Goal: Transaction & Acquisition: Purchase product/service

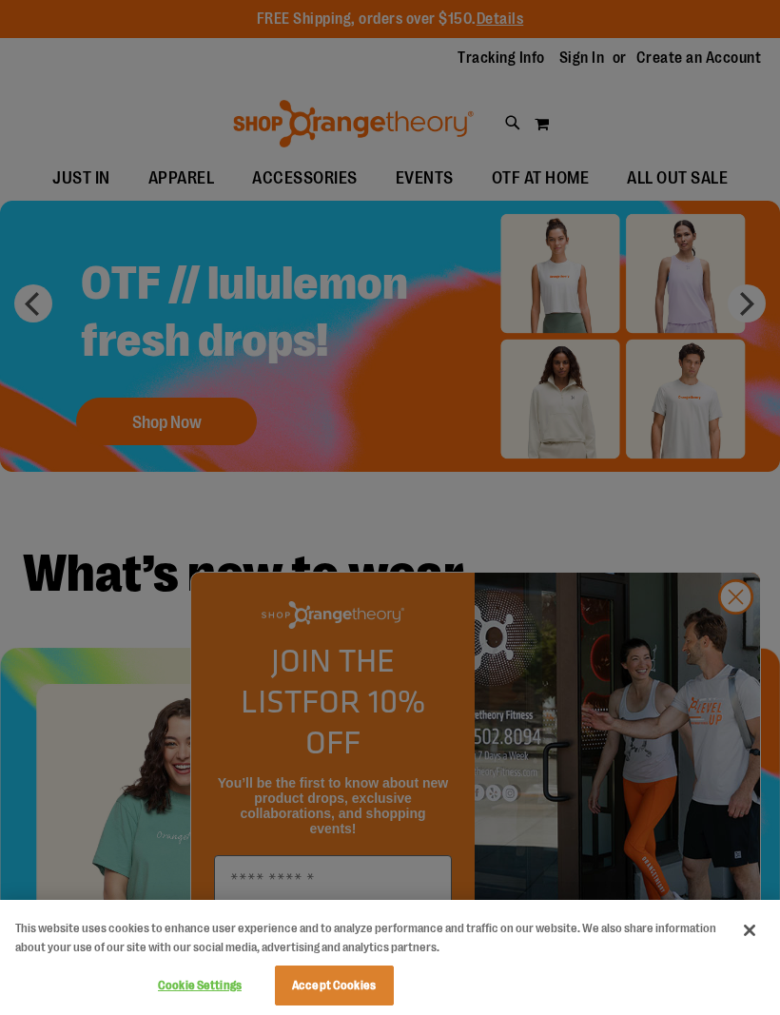
click at [745, 629] on div at bounding box center [390, 507] width 780 height 1015
click at [732, 636] on div at bounding box center [390, 507] width 780 height 1015
click at [735, 641] on div at bounding box center [390, 507] width 780 height 1015
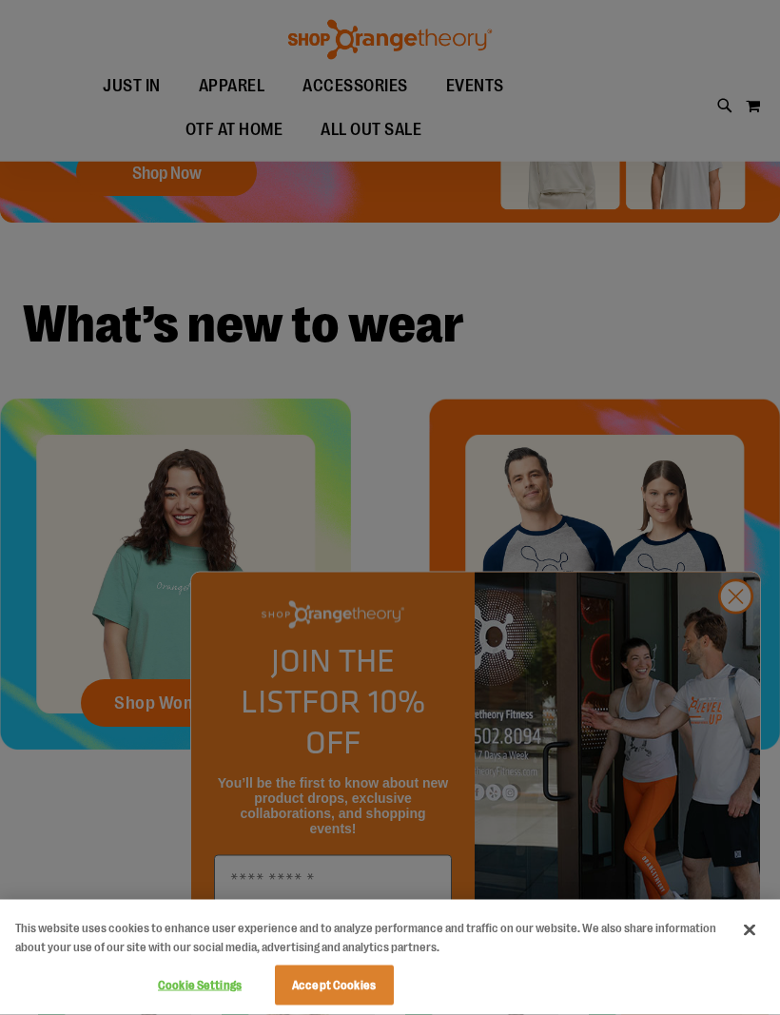
scroll to position [301, 0]
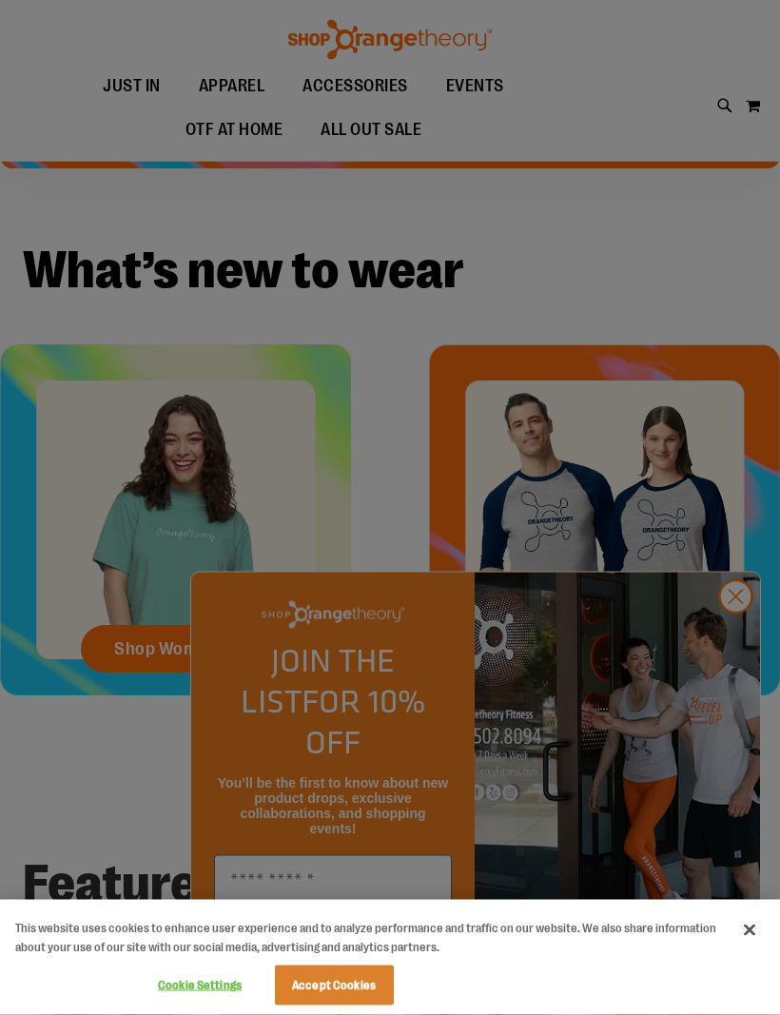
click at [733, 693] on div at bounding box center [390, 507] width 780 height 1015
click at [748, 951] on button "Close" at bounding box center [749, 930] width 42 height 42
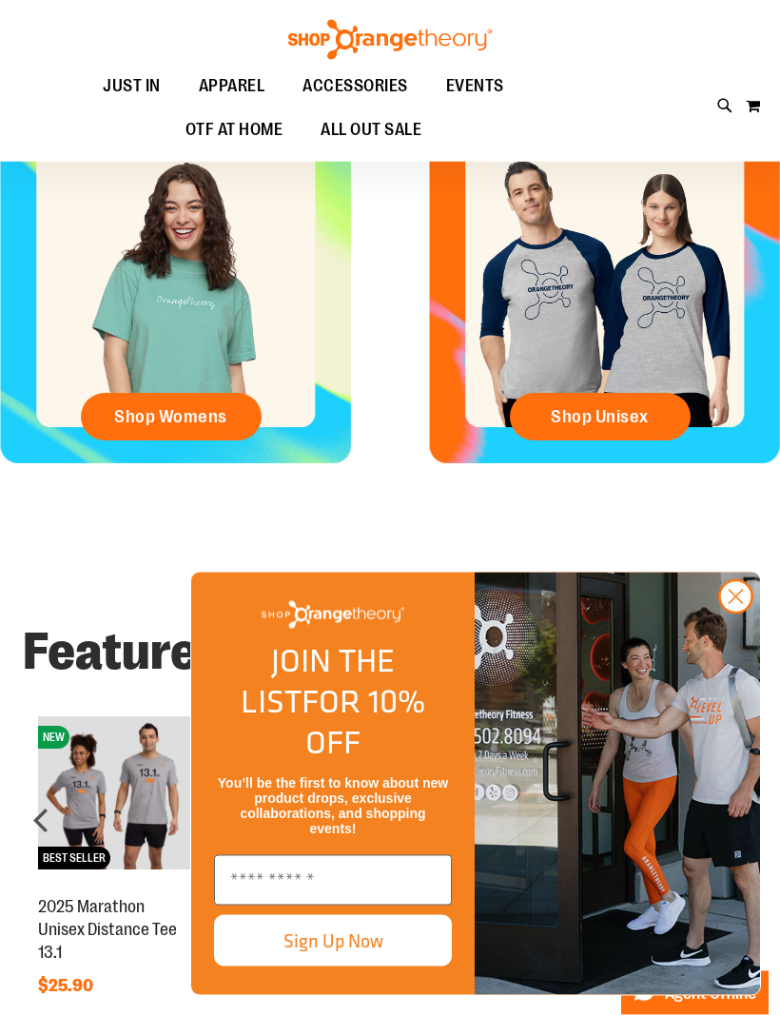
scroll to position [534, 0]
click at [742, 604] on icon "Close dialog" at bounding box center [735, 597] width 13 height 13
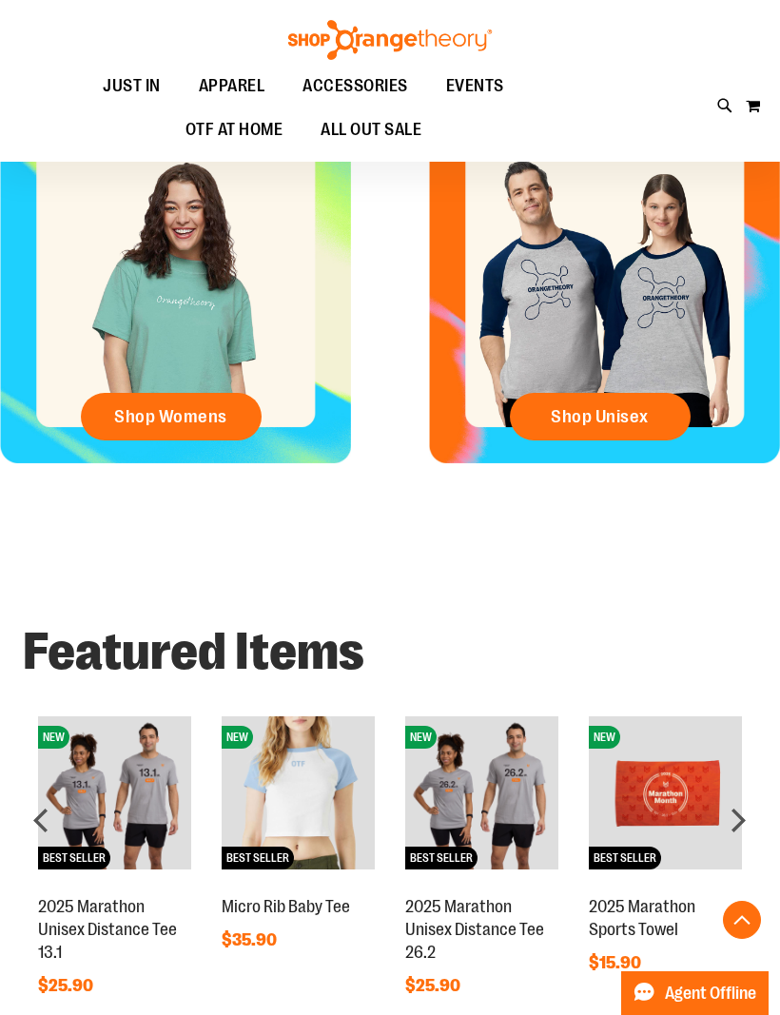
click at [740, 704] on div "Close dialog JOIN THE LIST FOR 10% OFF You’ll be the first to know about new pr…" at bounding box center [475, 784] width 609 height 462
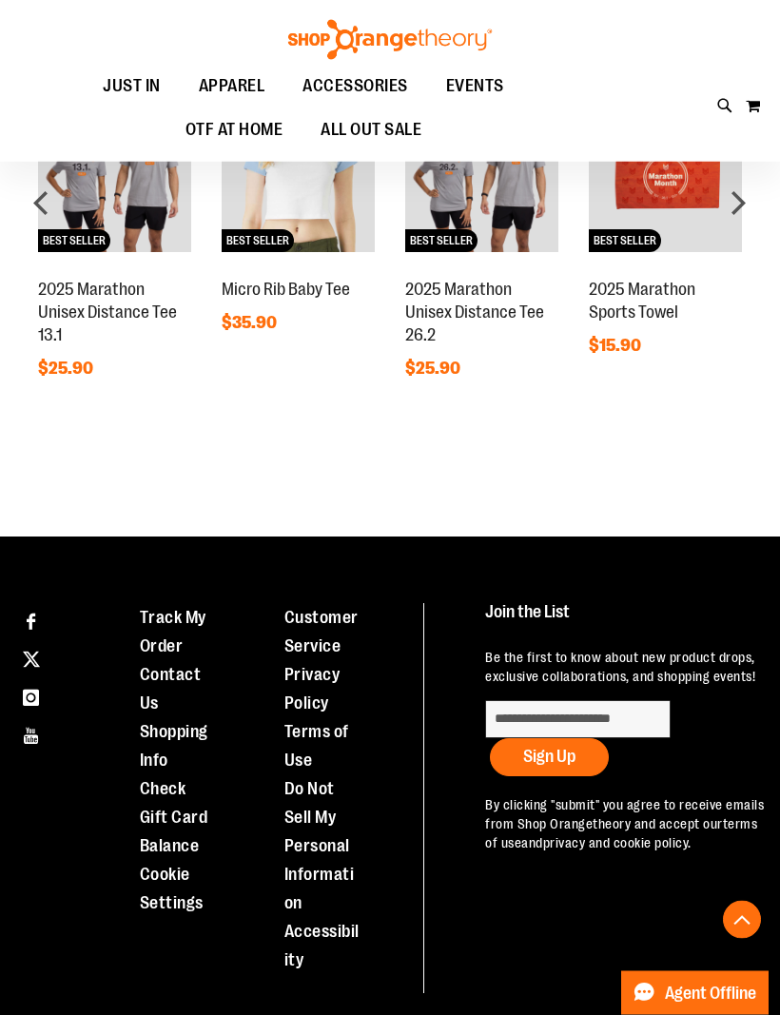
scroll to position [1151, 0]
click at [159, 804] on link "Check Gift Card Balance" at bounding box center [174, 818] width 68 height 76
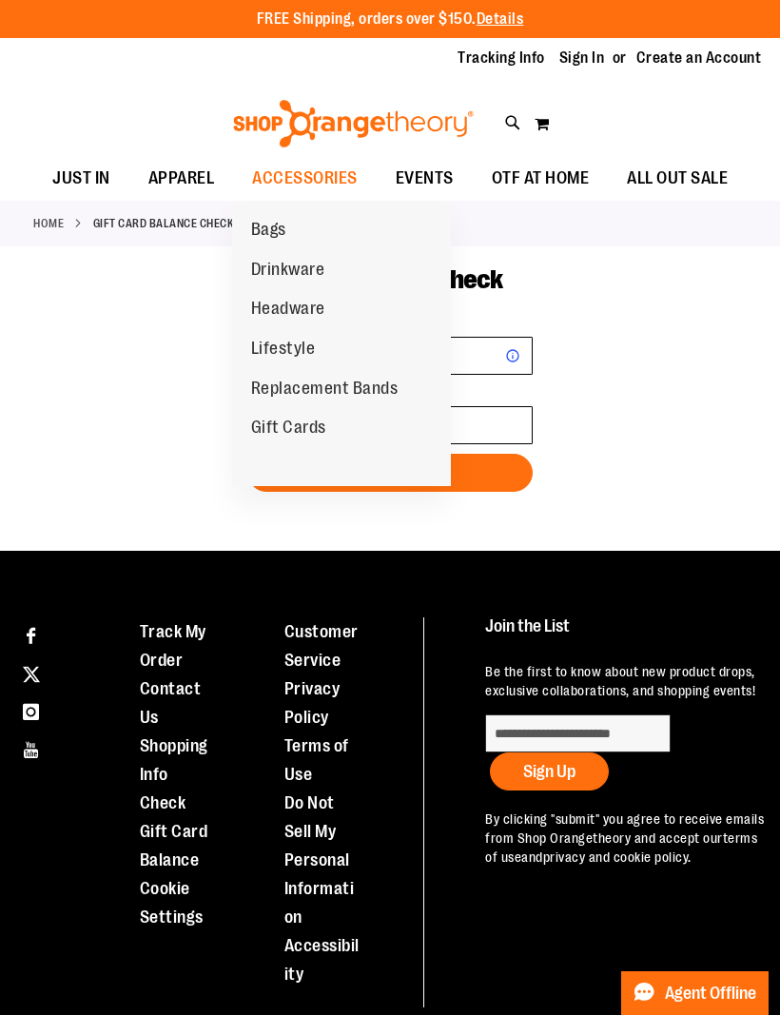
click at [329, 419] on link "Gift Cards" at bounding box center [288, 428] width 113 height 40
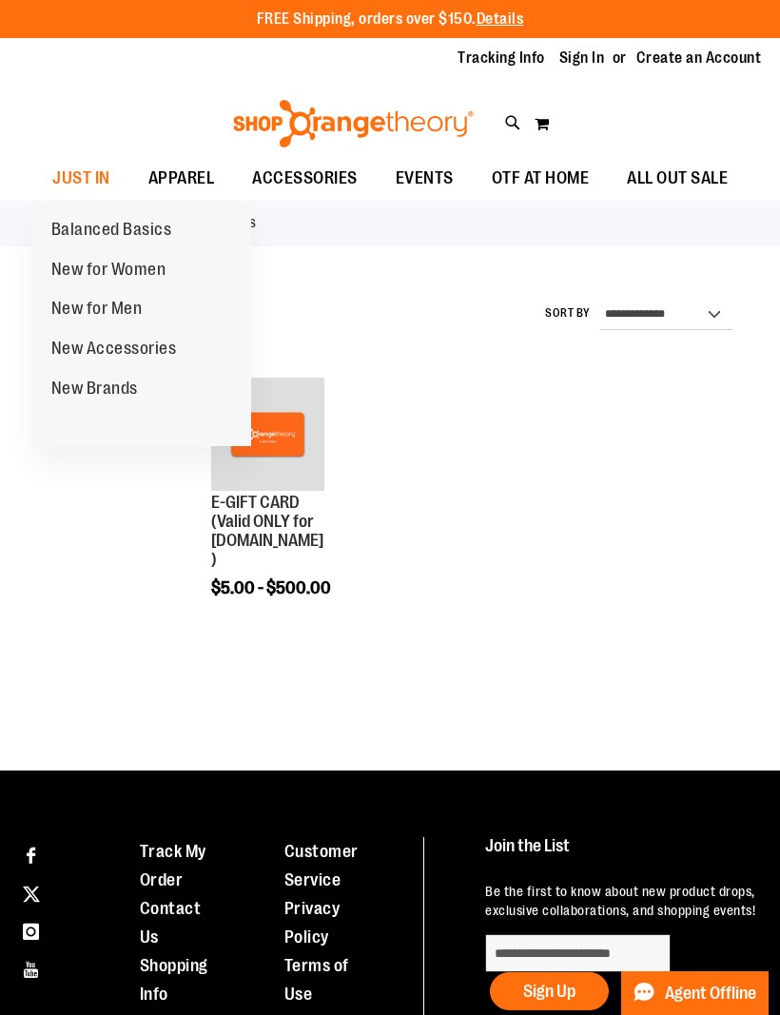
click at [66, 262] on span "New for Women" at bounding box center [108, 272] width 115 height 24
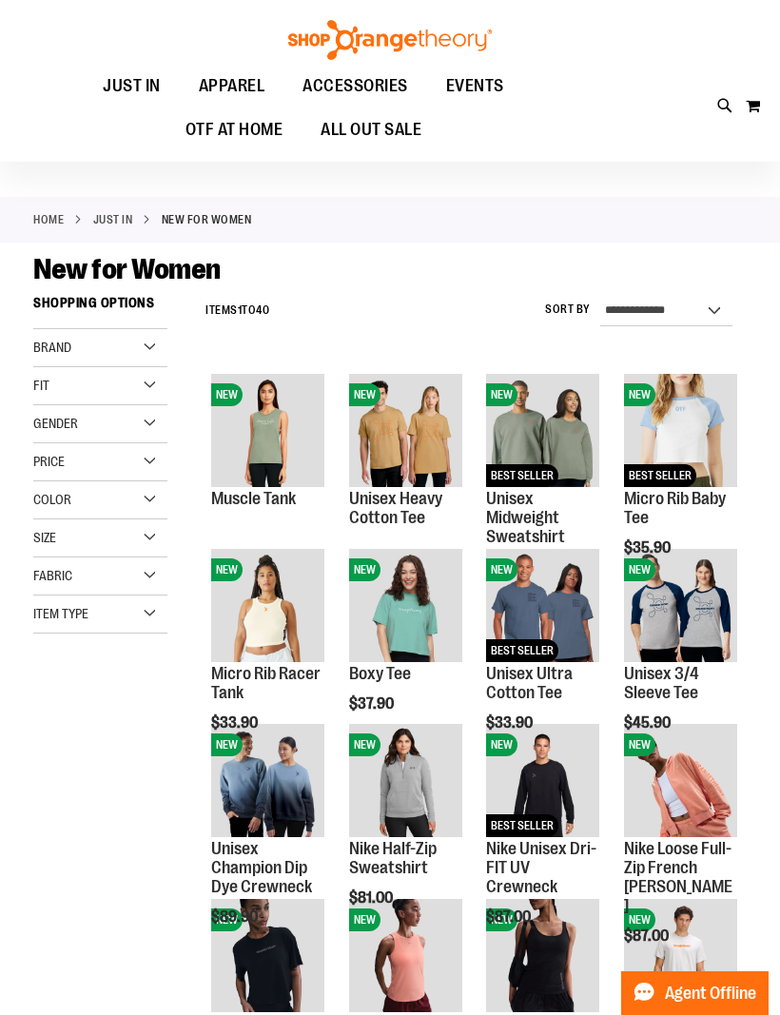
scroll to position [1, 0]
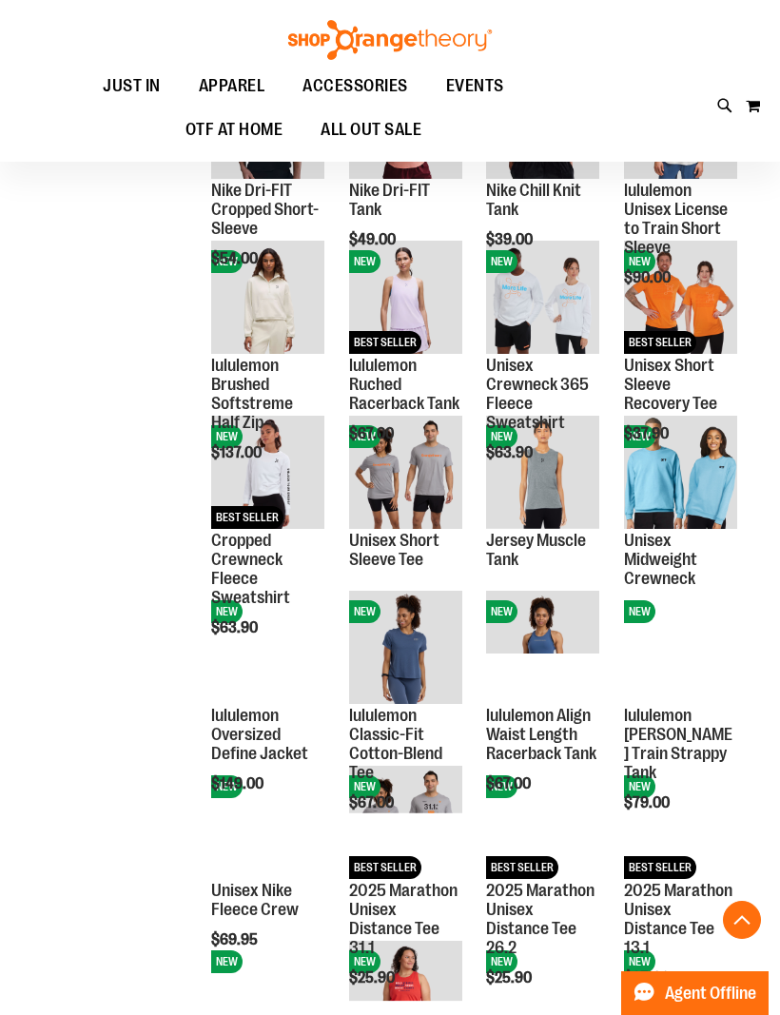
scroll to position [835, 0]
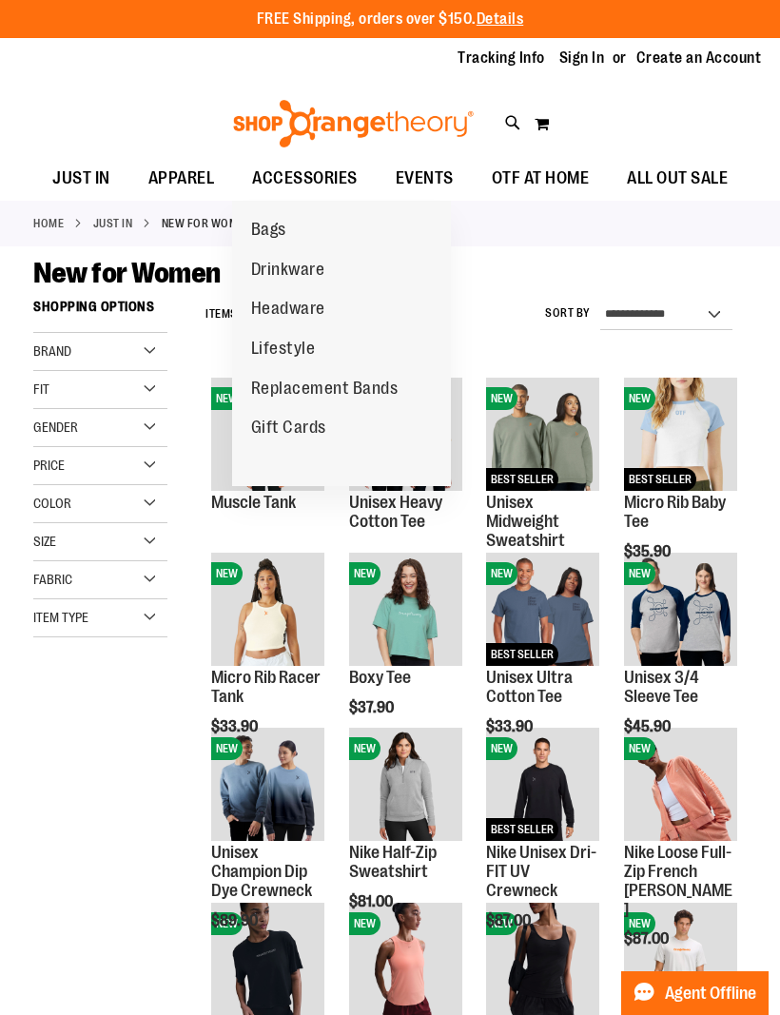
click at [312, 424] on span "Gift Cards" at bounding box center [288, 430] width 75 height 24
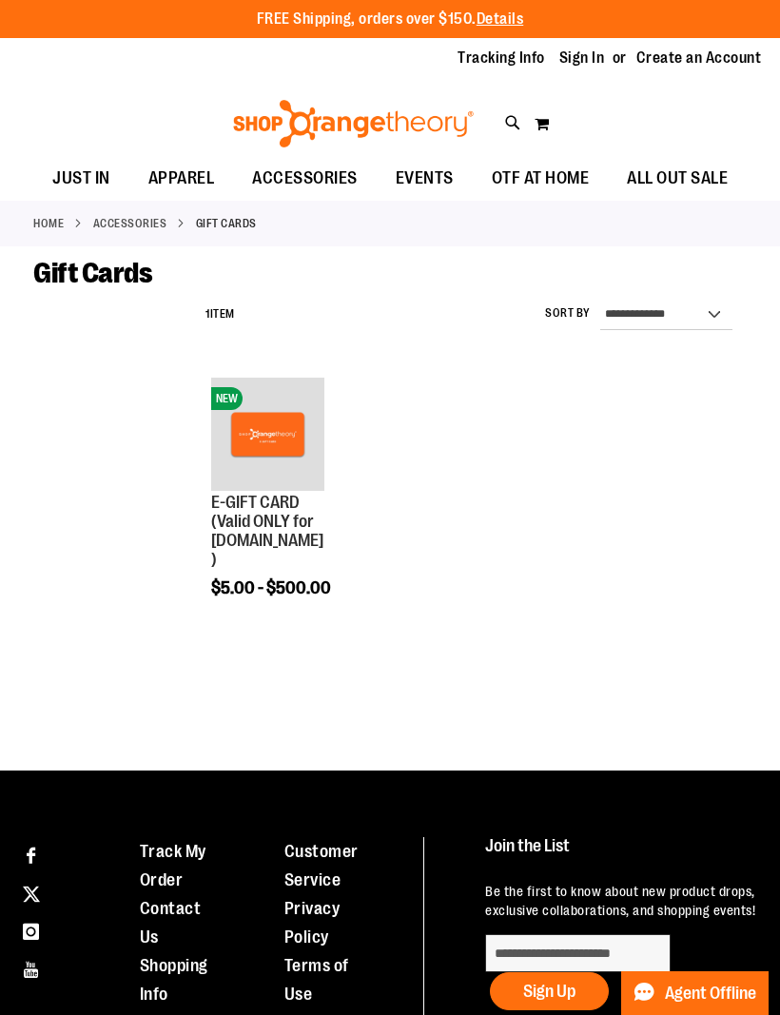
click at [437, 450] on ol "NEW E-GIFT CARD (Valid ONLY for [DOMAIN_NAME]) $5.00 - $500.00 [GEOGRAPHIC_DATA…" at bounding box center [471, 507] width 551 height 279
click at [560, 170] on span "OTF AT HOME" at bounding box center [541, 178] width 98 height 43
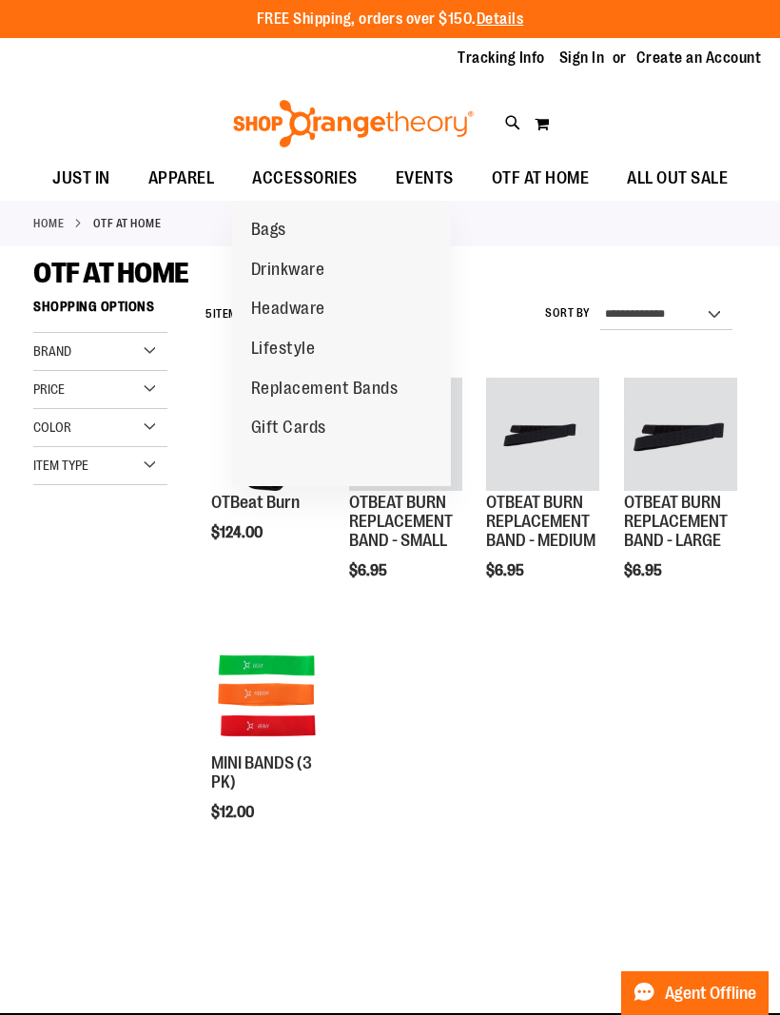
click at [273, 339] on span "Lifestyle" at bounding box center [283, 351] width 65 height 24
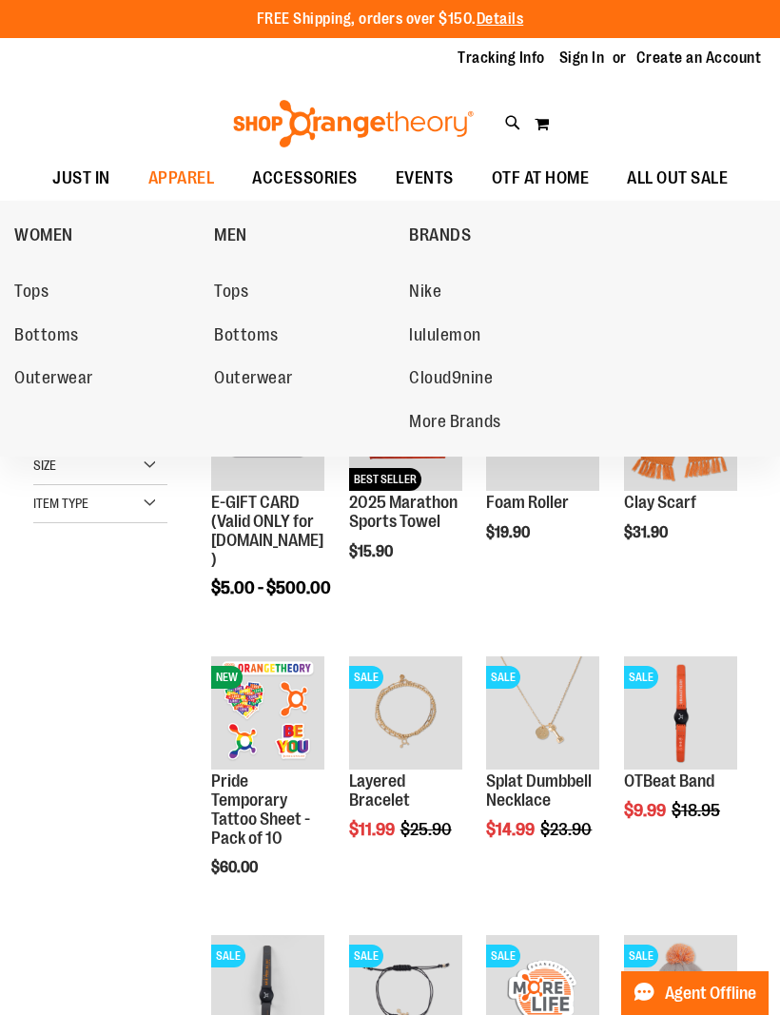
click at [32, 294] on span "Tops" at bounding box center [31, 294] width 34 height 24
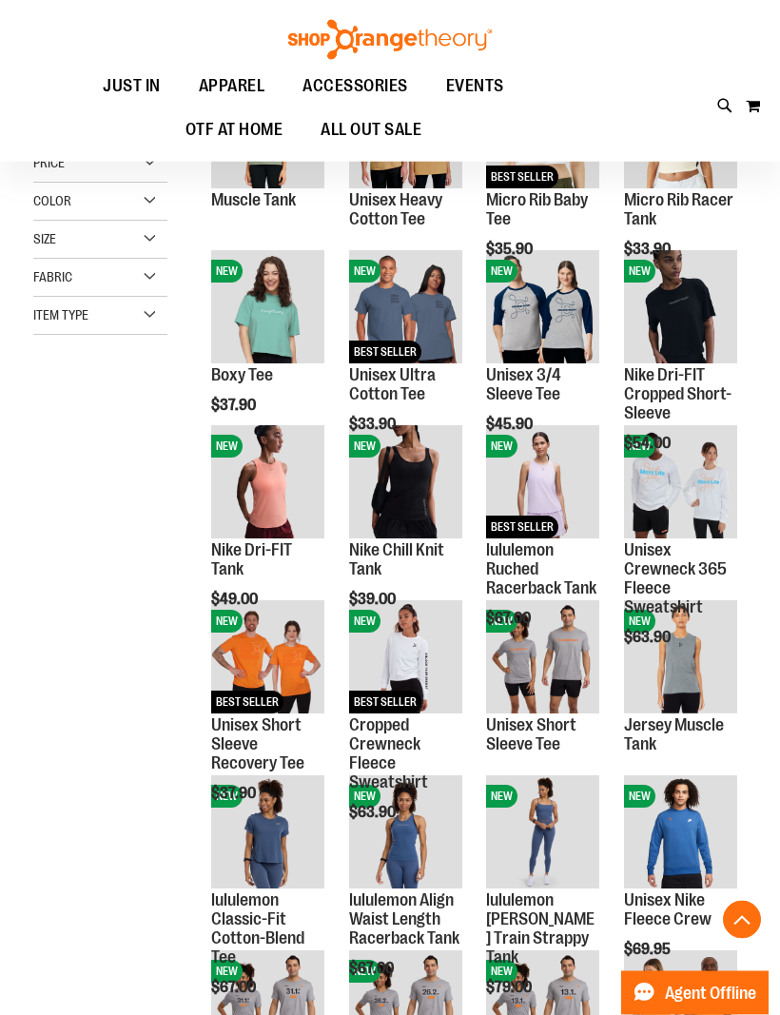
scroll to position [301, 0]
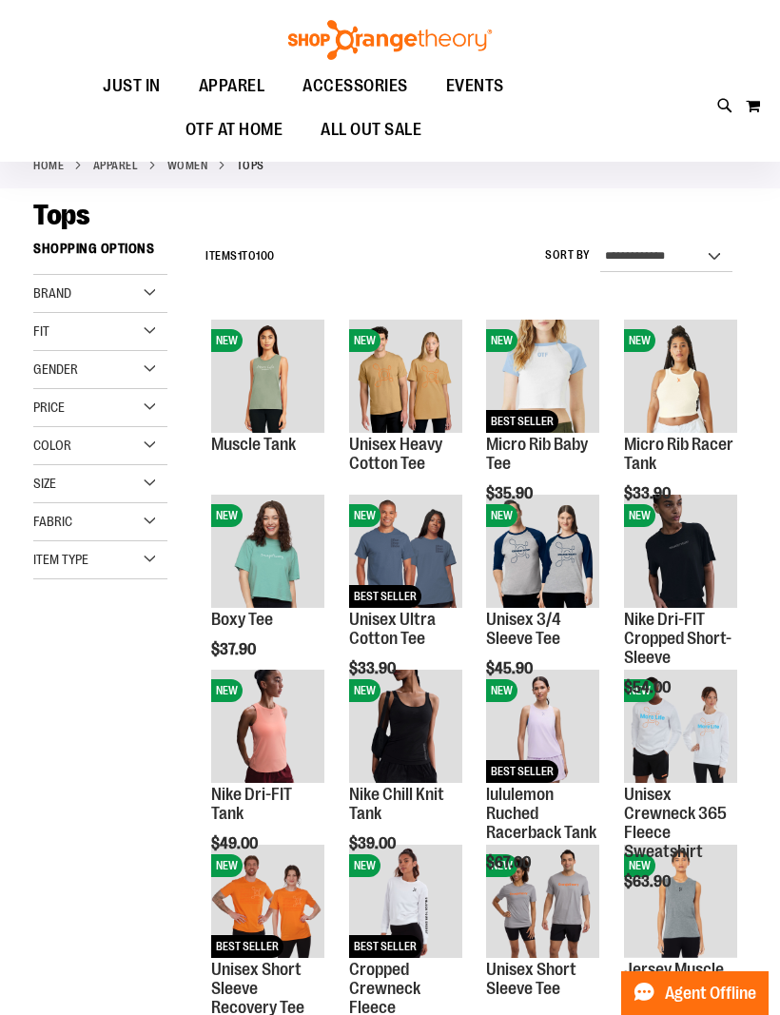
scroll to position [56, 0]
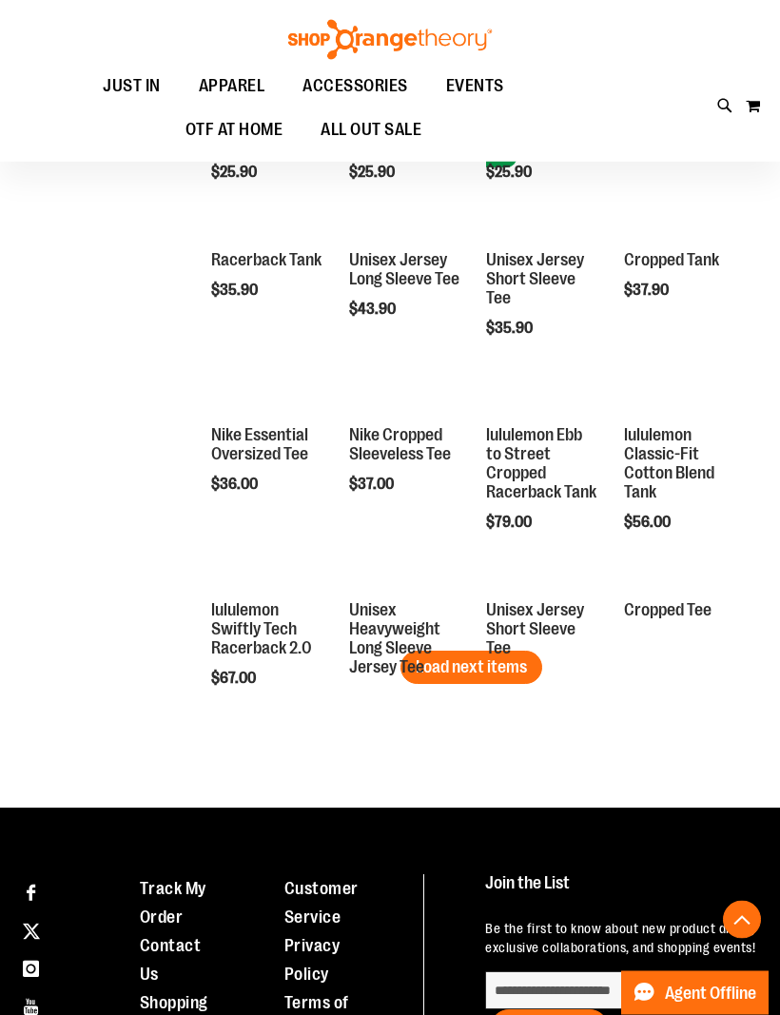
scroll to position [1291, 0]
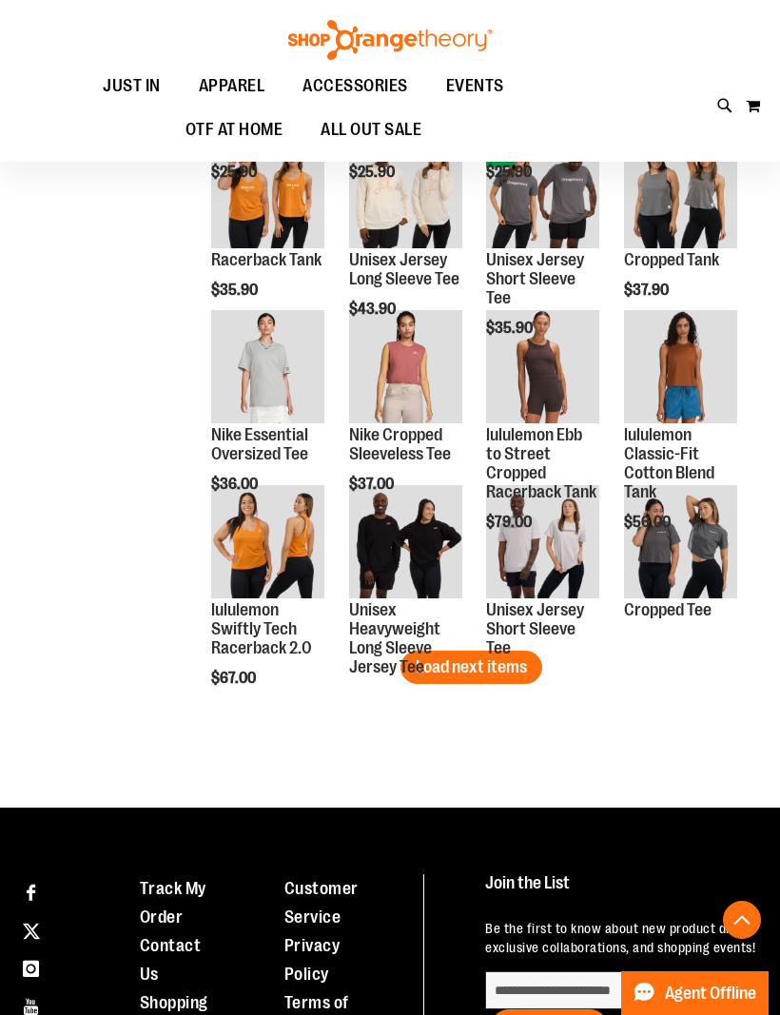
click at [502, 663] on span "Load next items" at bounding box center [471, 666] width 111 height 19
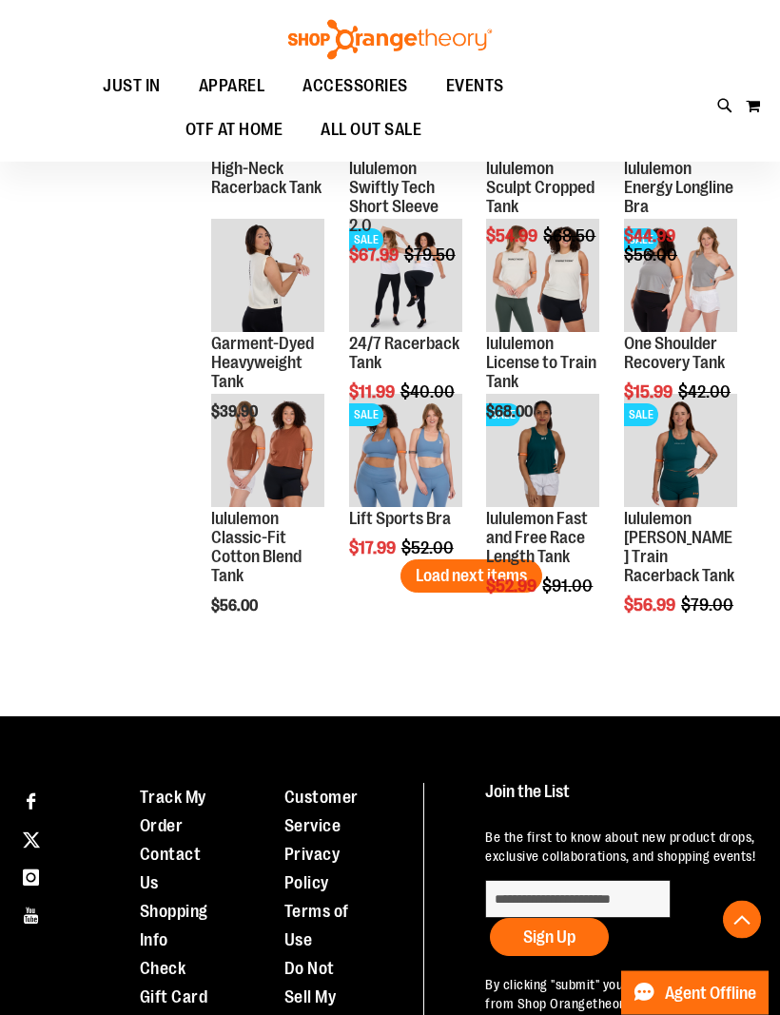
scroll to position [1908, 0]
click at [484, 568] on span "Load next items" at bounding box center [471, 575] width 111 height 19
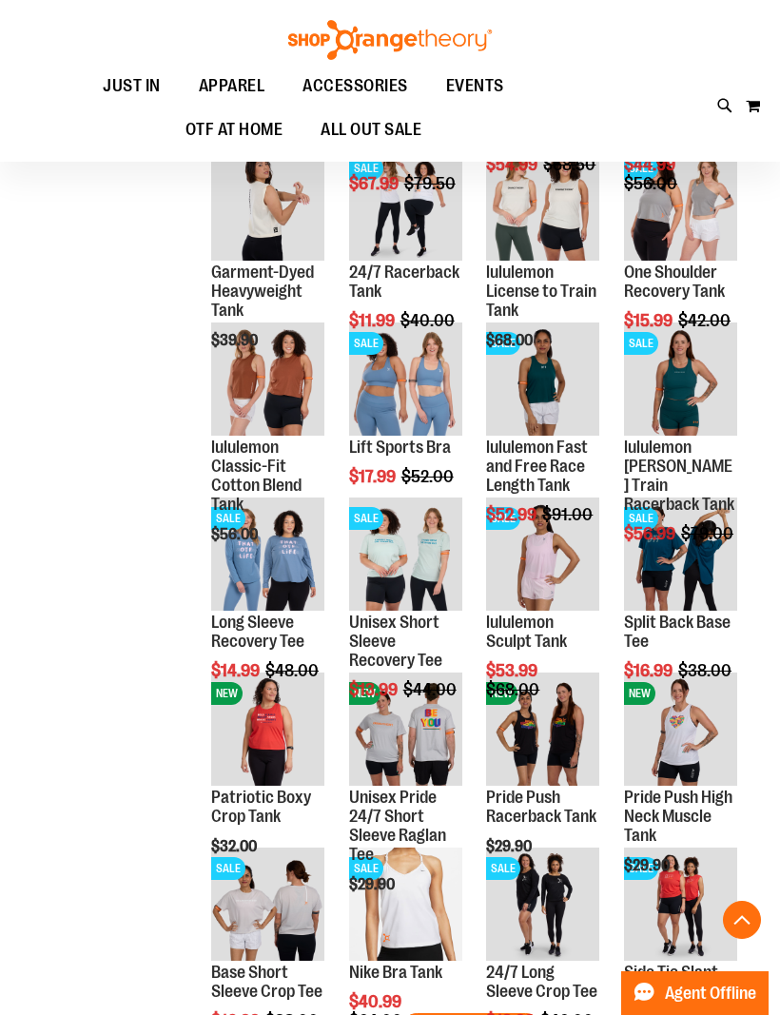
scroll to position [1977, 0]
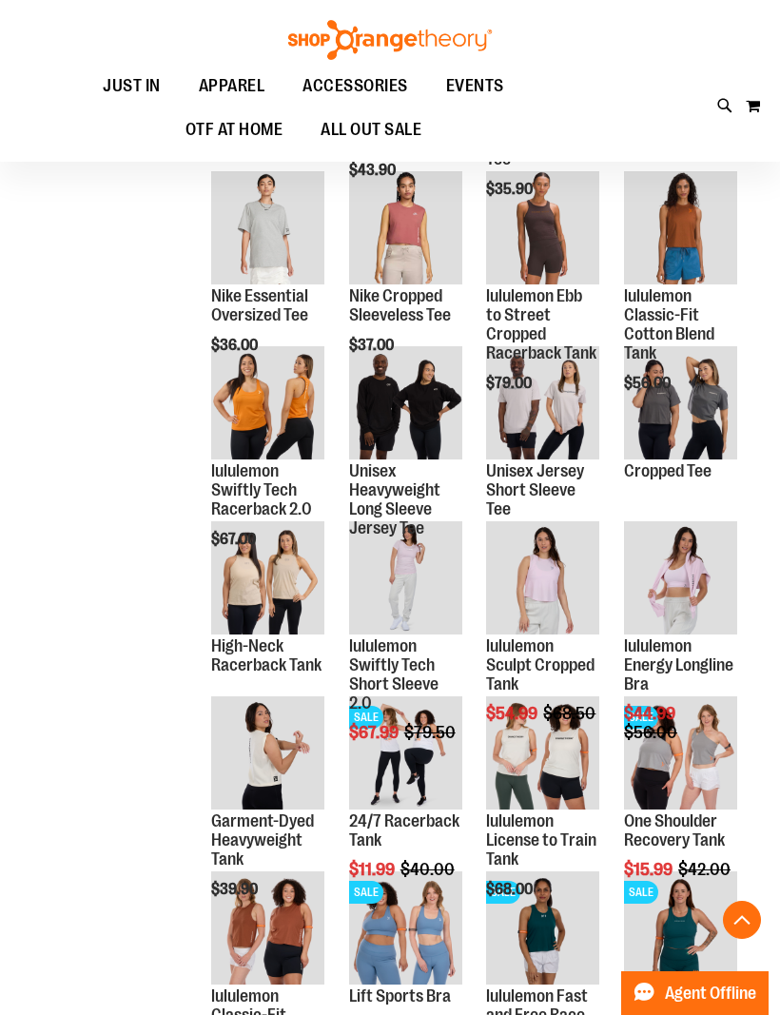
scroll to position [1429, 0]
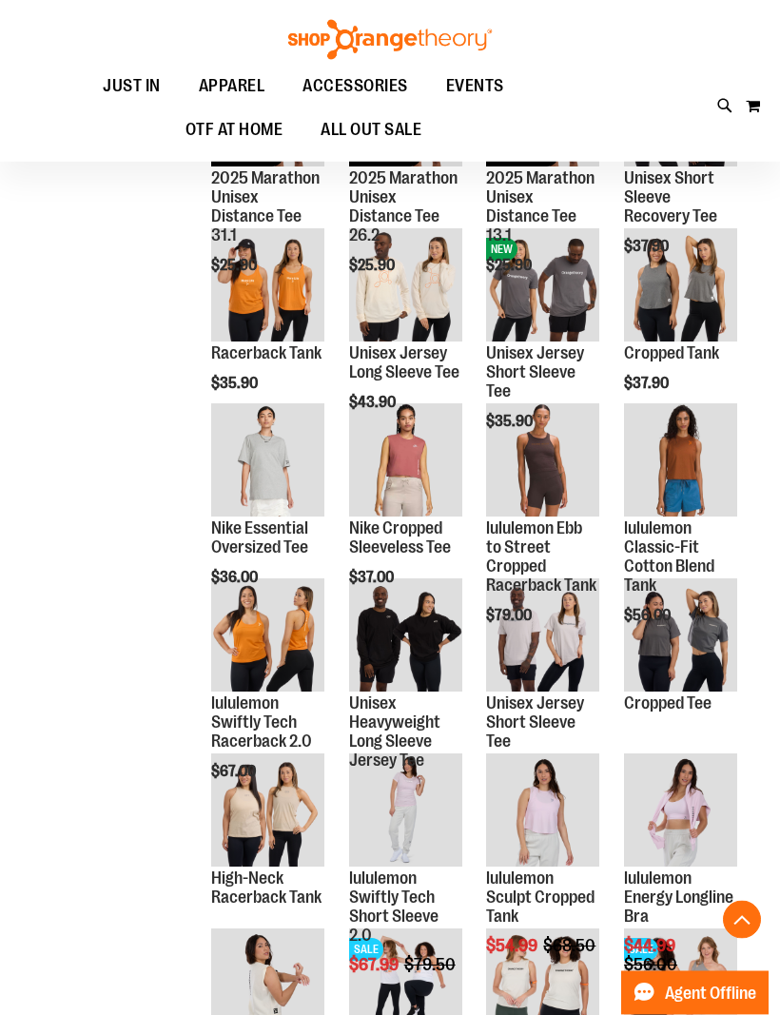
scroll to position [1158, 0]
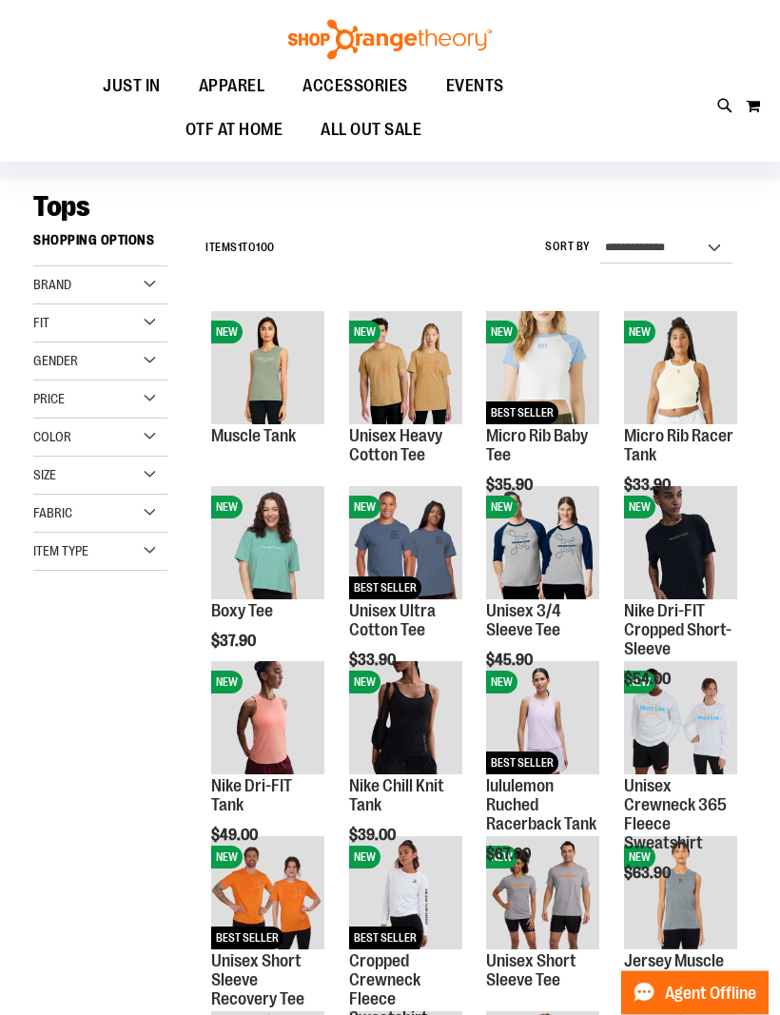
scroll to position [34, 0]
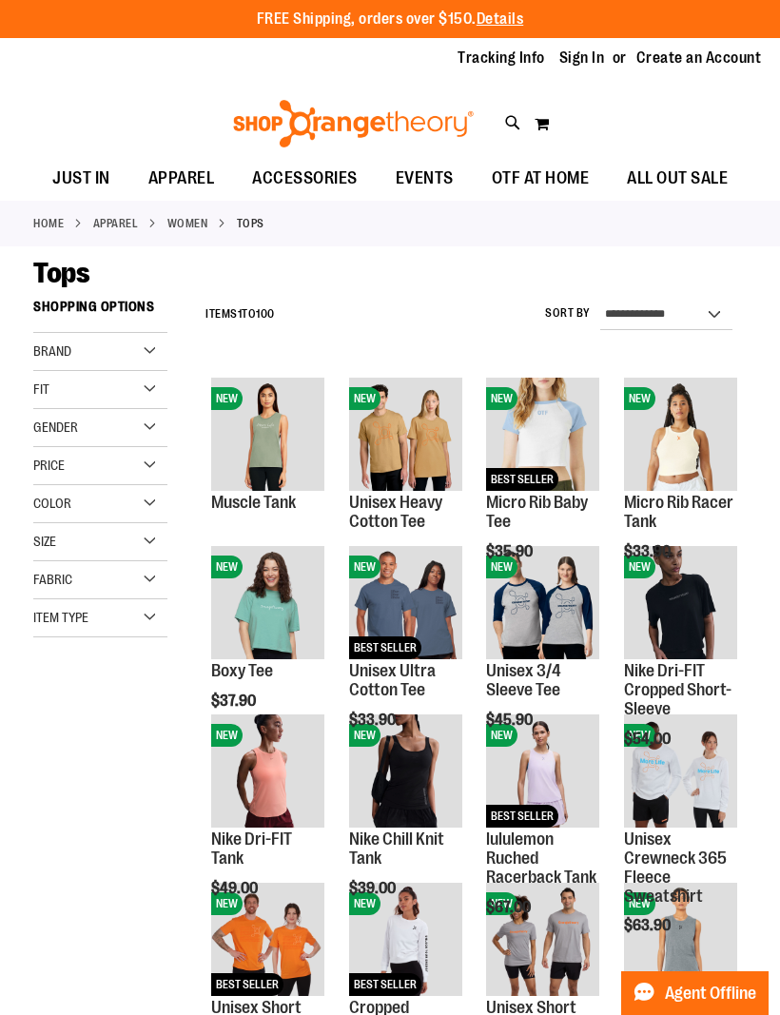
click at [301, 600] on span "Quickview" at bounding box center [256, 624] width 90 height 49
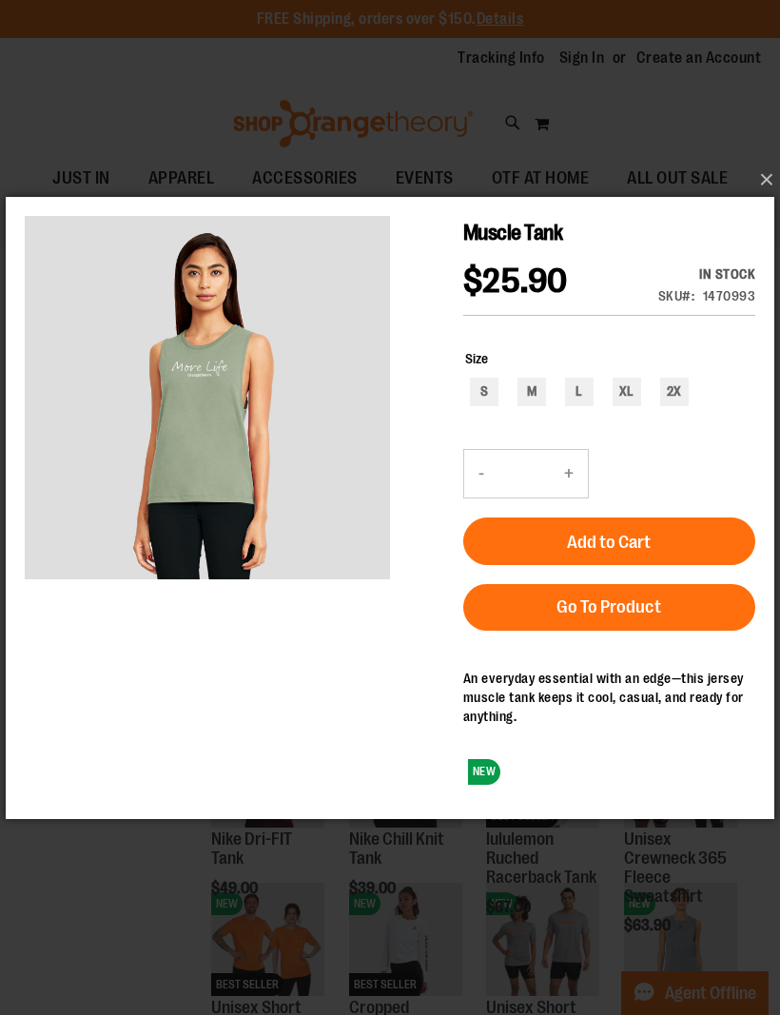
click at [767, 164] on button "×" at bounding box center [395, 180] width 768 height 42
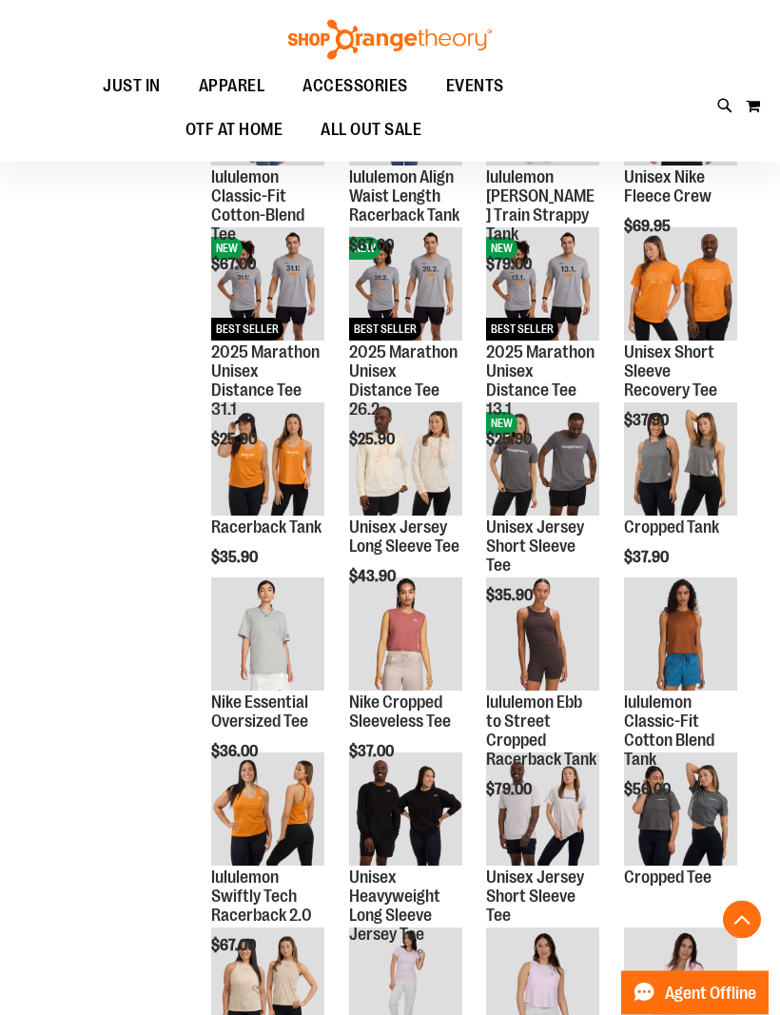
scroll to position [1024, 0]
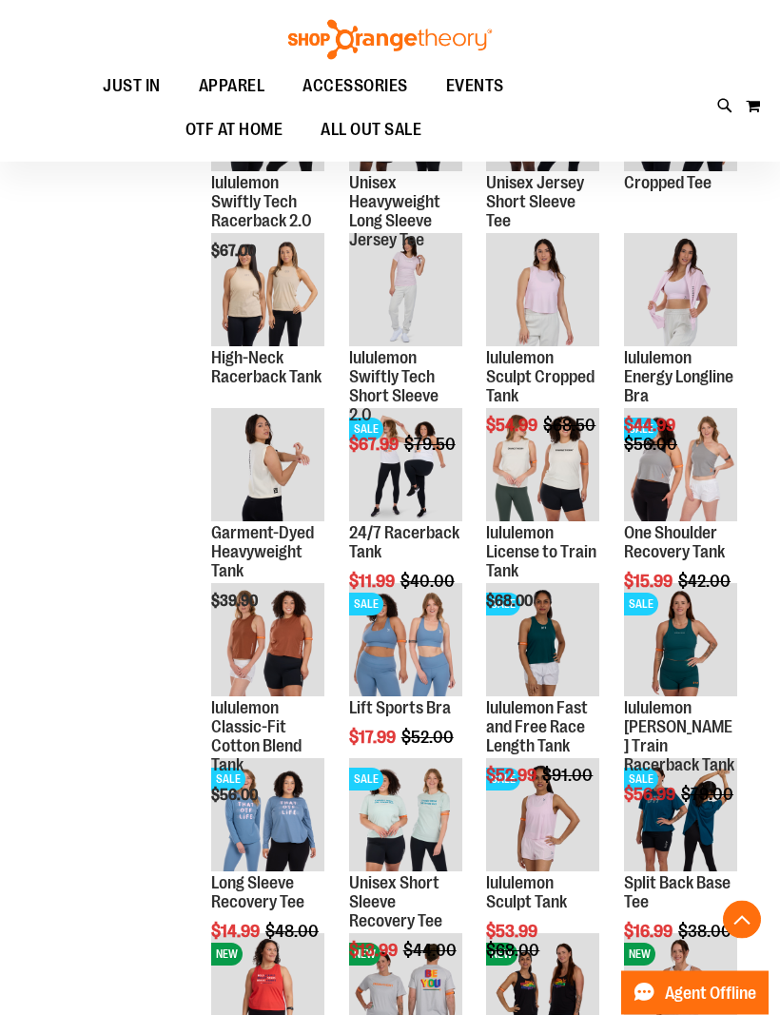
scroll to position [1746, 0]
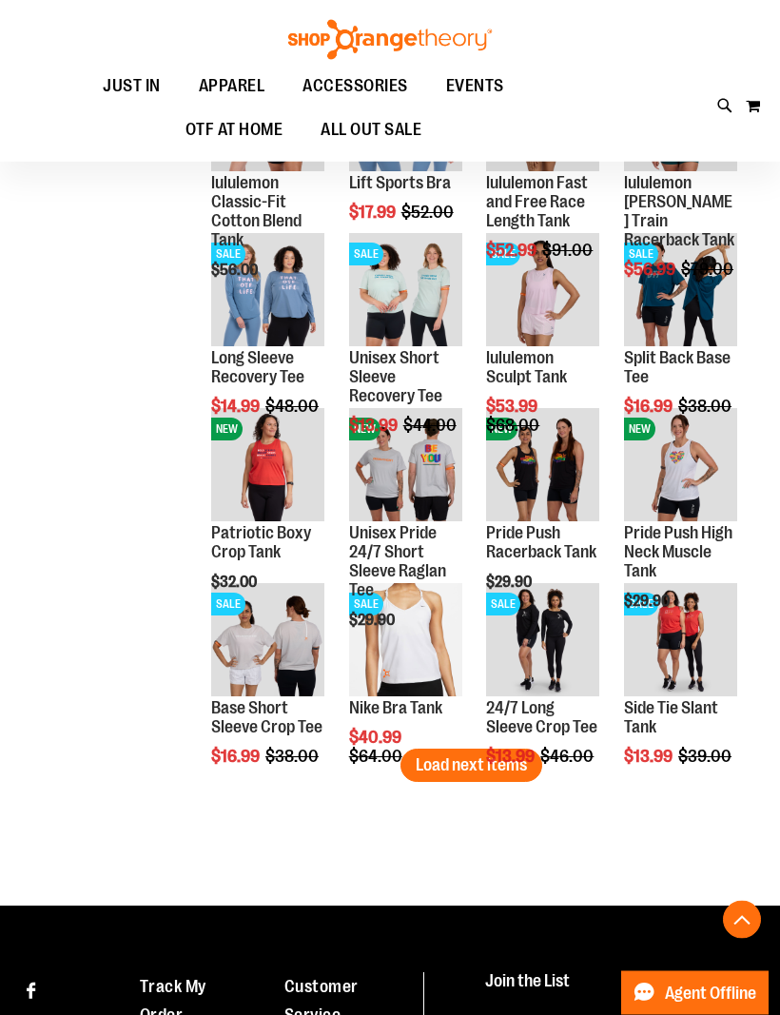
scroll to position [2243, 0]
click at [537, 827] on div "Page You're currently reading page 1 Page 2 Page 3 Page 4 Page 5" at bounding box center [471, 819] width 551 height 19
click at [481, 772] on span "Load next items" at bounding box center [471, 764] width 111 height 19
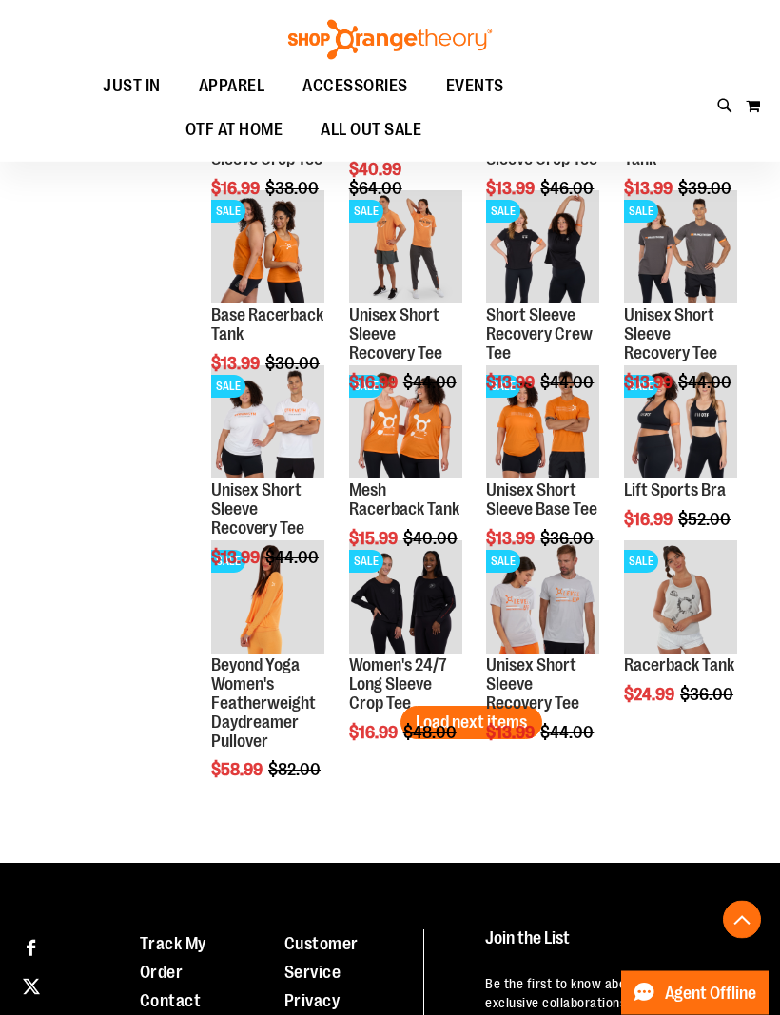
scroll to position [2813, 0]
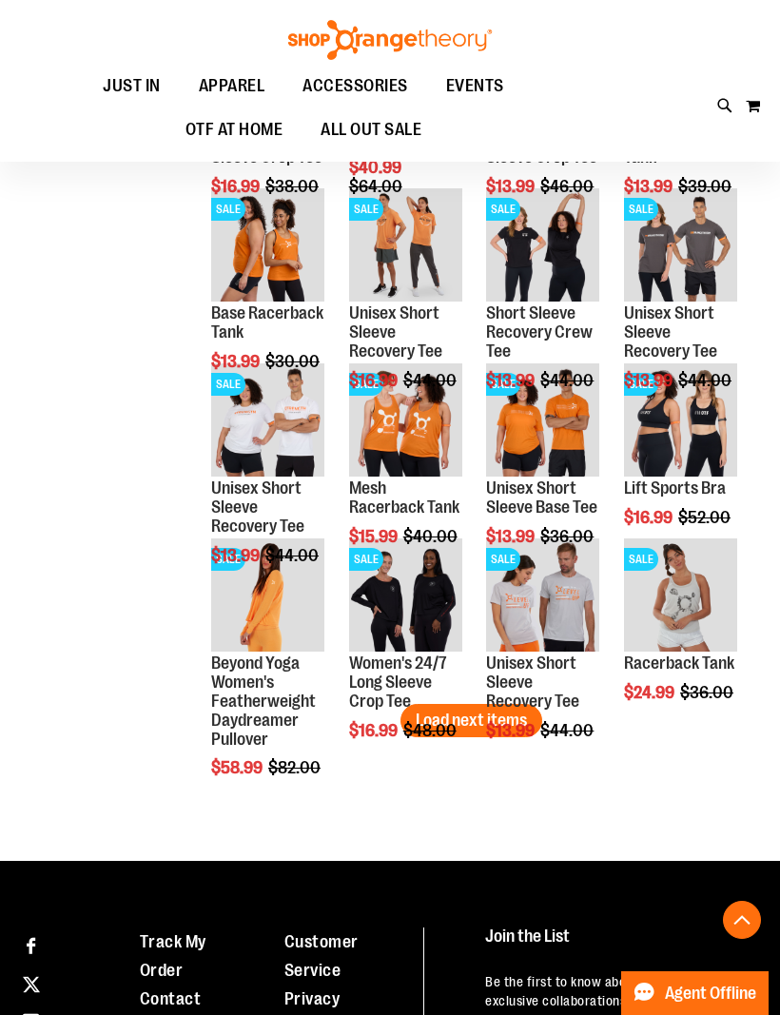
click at [698, 808] on span "Quickview" at bounding box center [669, 832] width 90 height 49
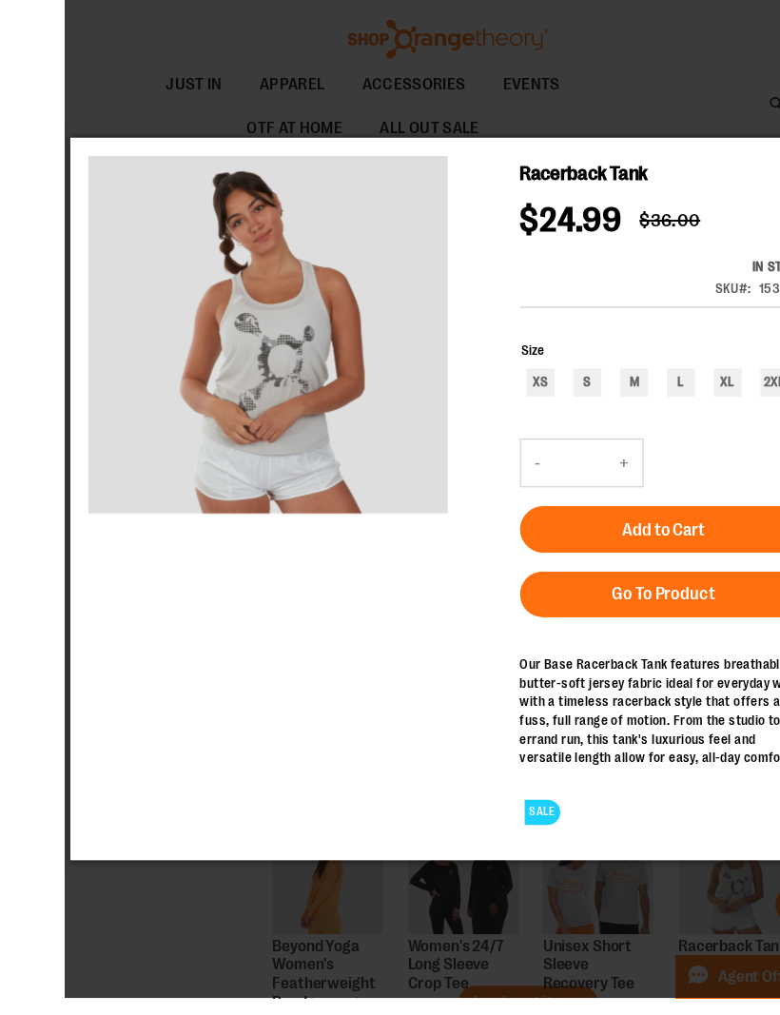
scroll to position [2435, 0]
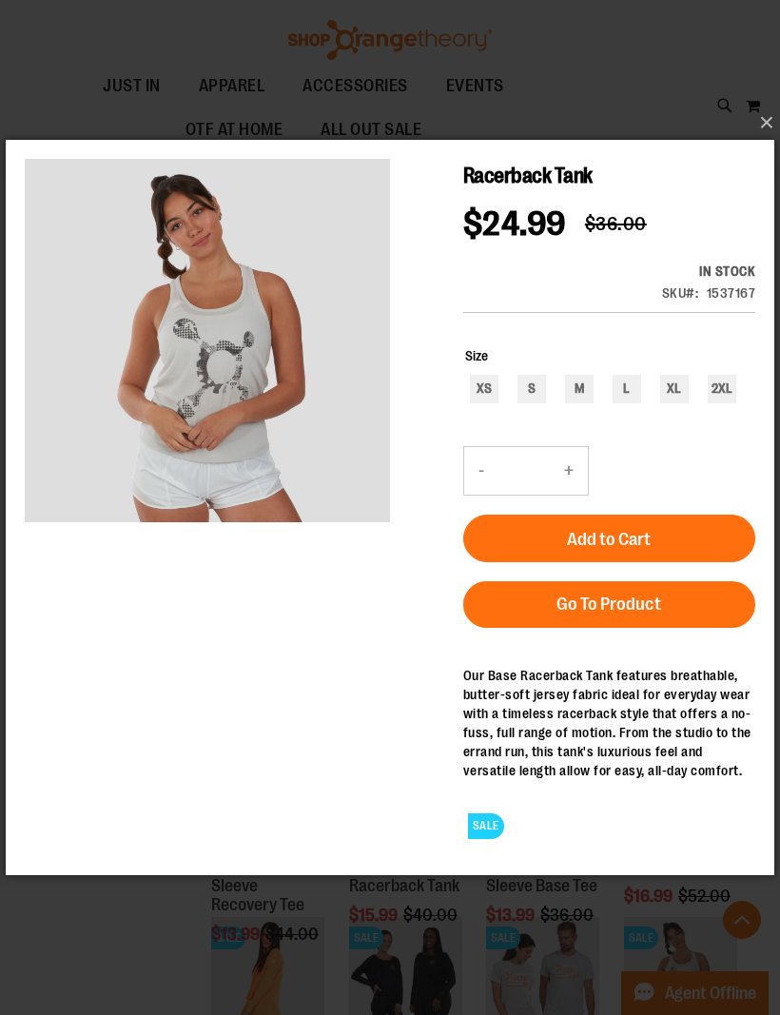
click at [776, 144] on button "×" at bounding box center [395, 123] width 768 height 42
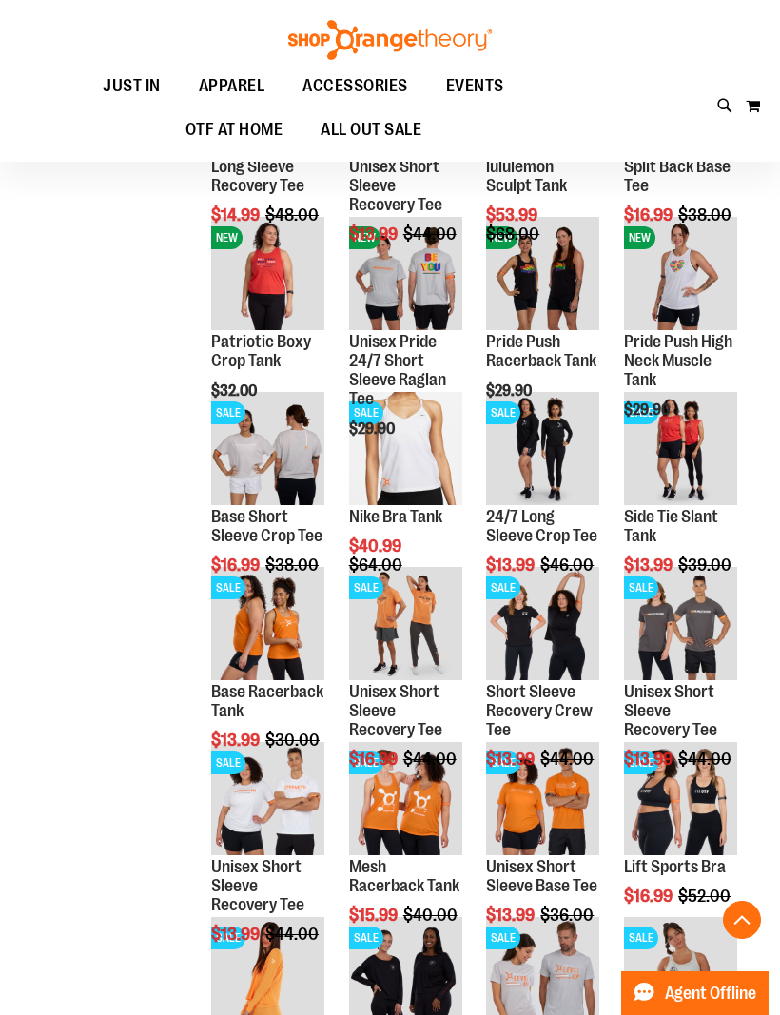
scroll to position [2813, 0]
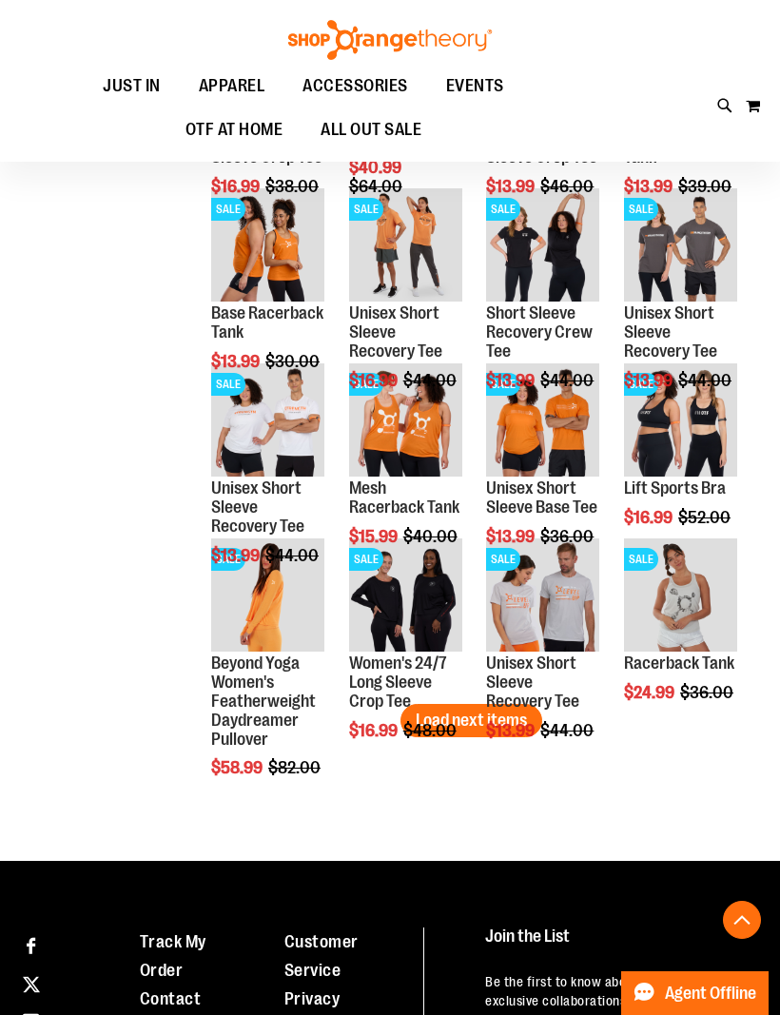
click at [437, 652] on span "Quickview" at bounding box center [394, 676] width 90 height 49
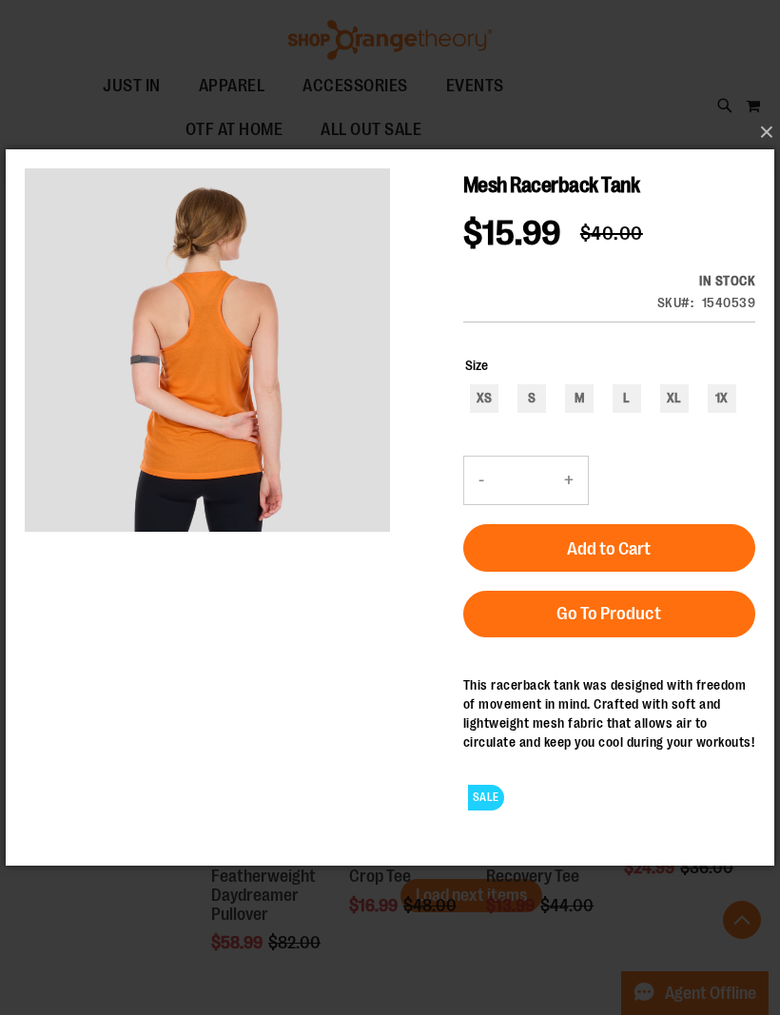
scroll to position [2637, 0]
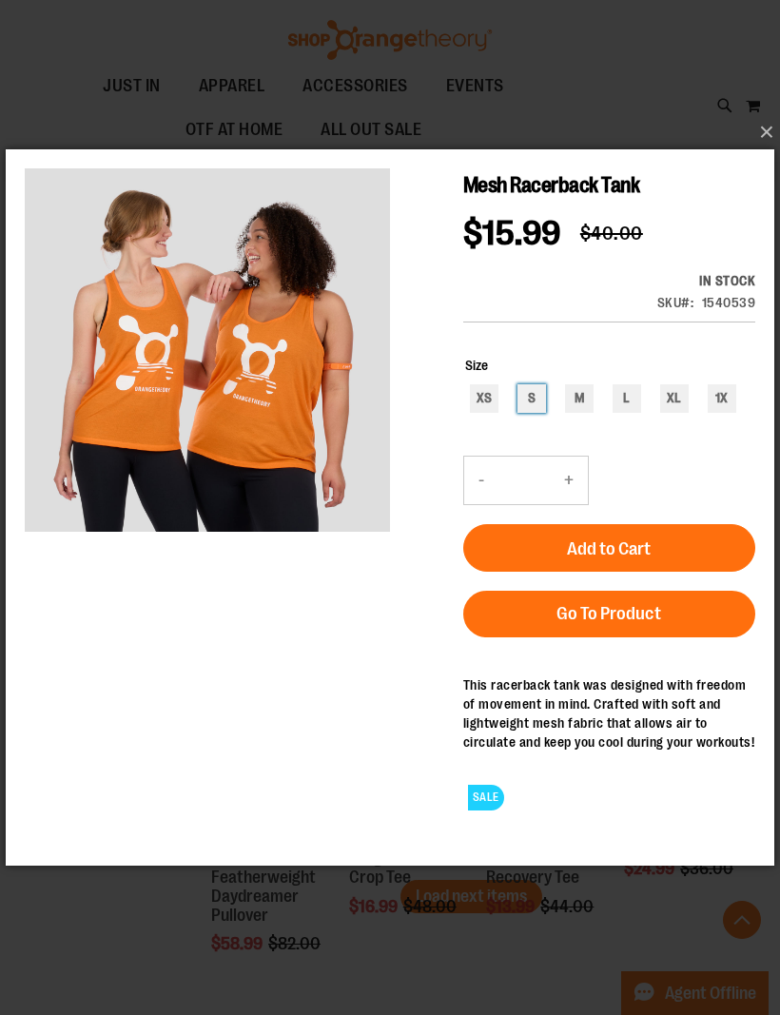
click at [539, 400] on div "S" at bounding box center [531, 398] width 29 height 29
type input "***"
click at [651, 542] on button "Add to Cart" at bounding box center [609, 548] width 292 height 48
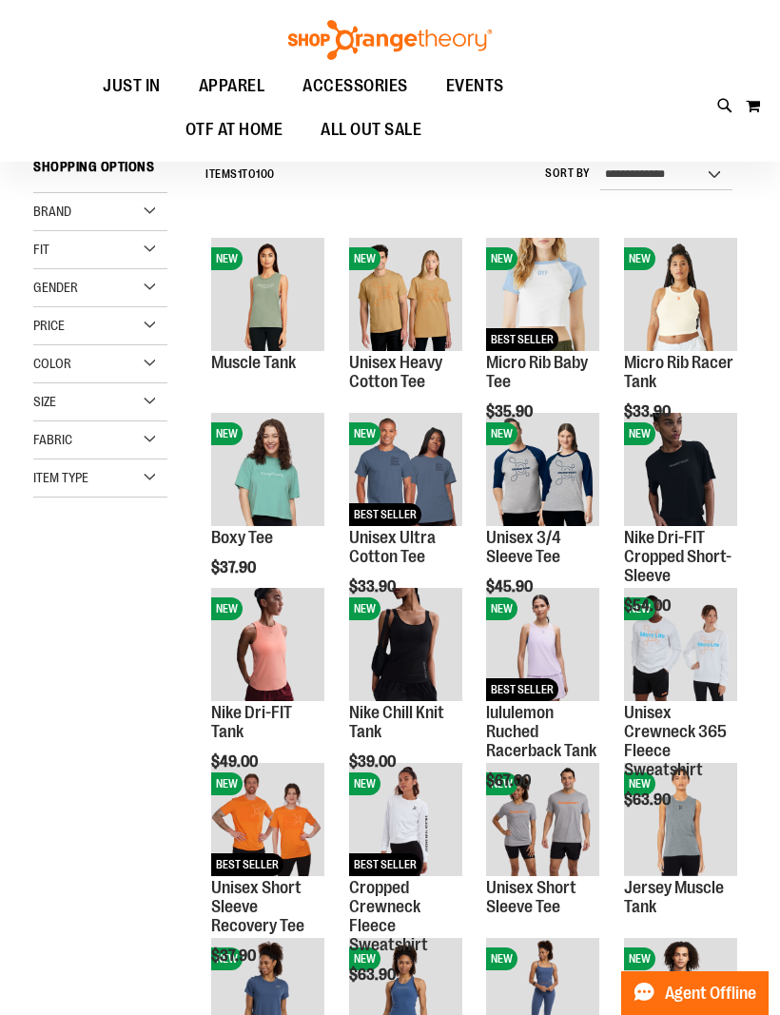
scroll to position [36, 0]
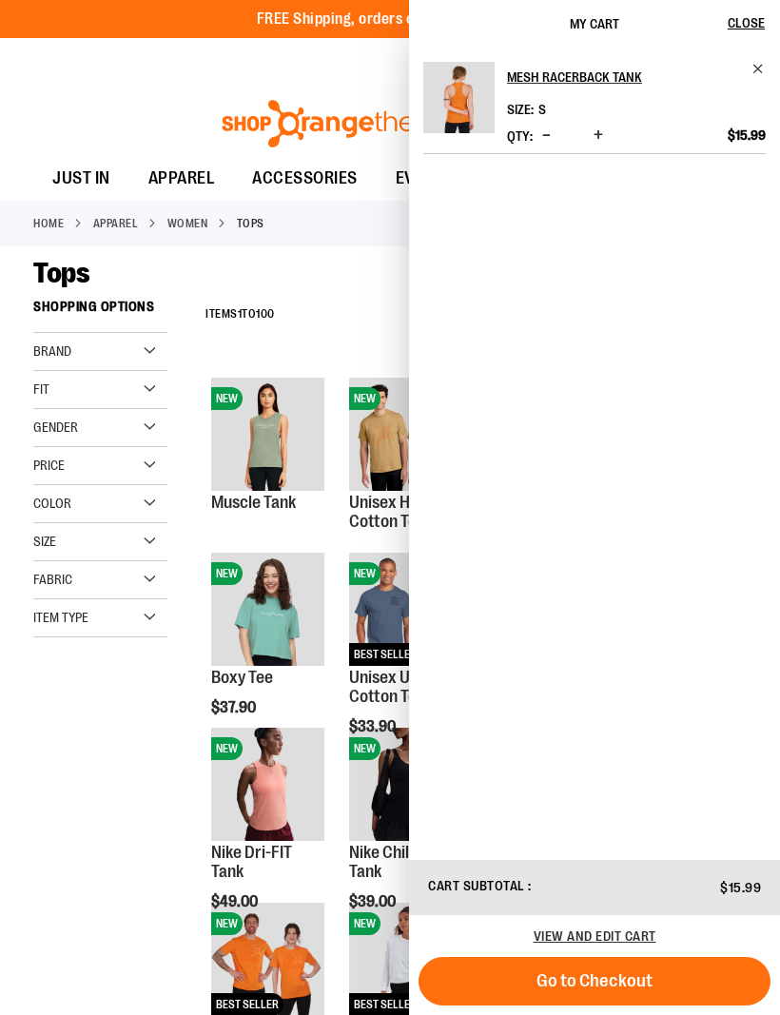
click at [394, 308] on div "**********" at bounding box center [471, 314] width 551 height 49
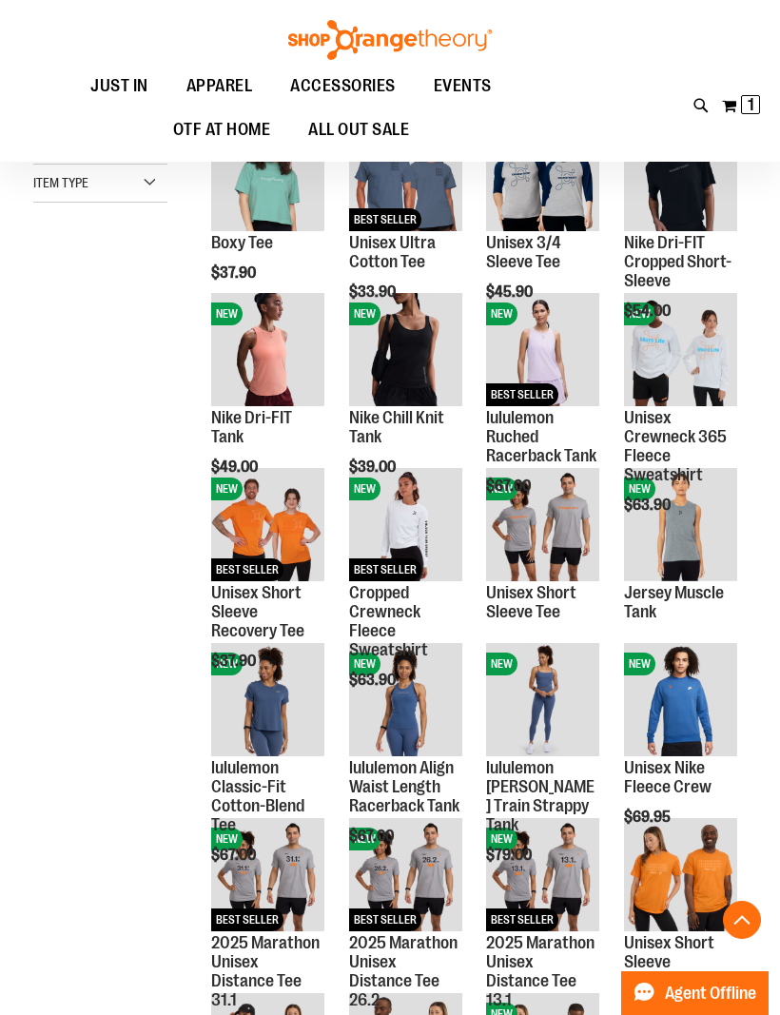
scroll to position [436, 0]
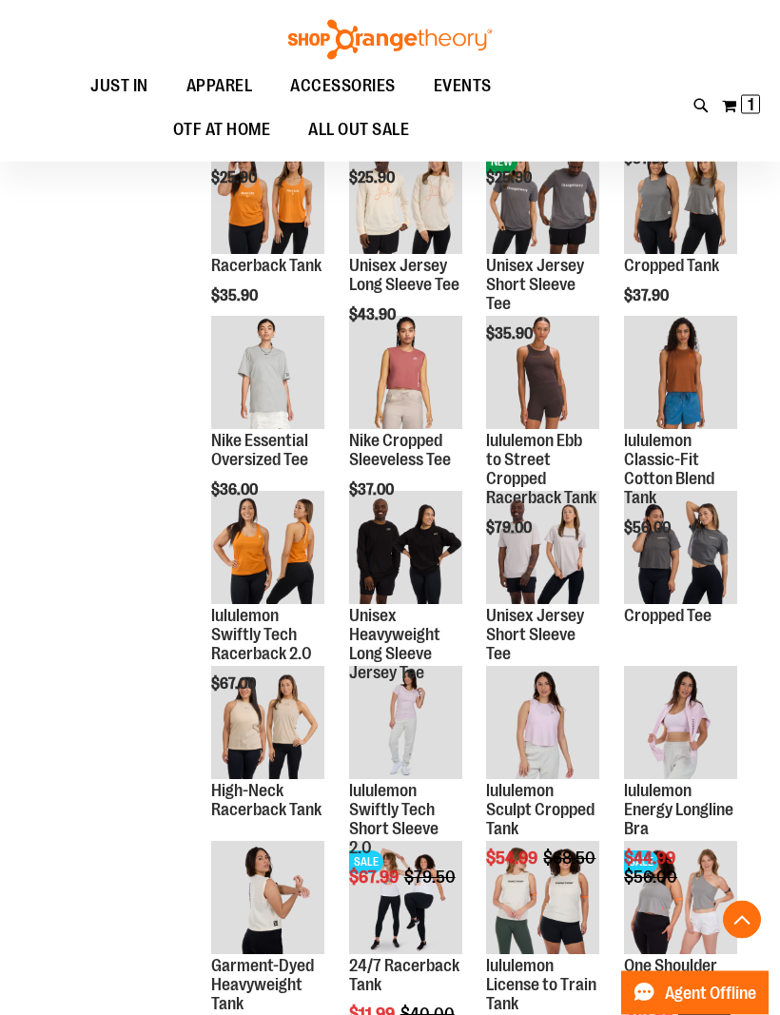
scroll to position [1287, 0]
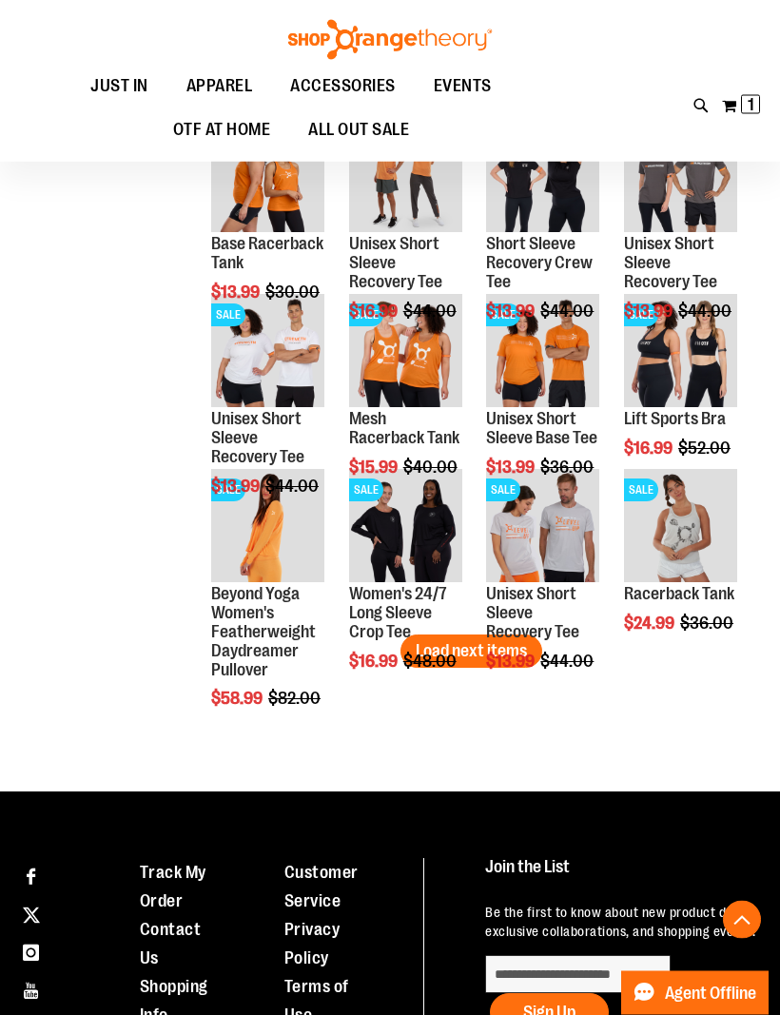
scroll to position [2883, 0]
click at [498, 646] on span "Load next items" at bounding box center [471, 650] width 111 height 19
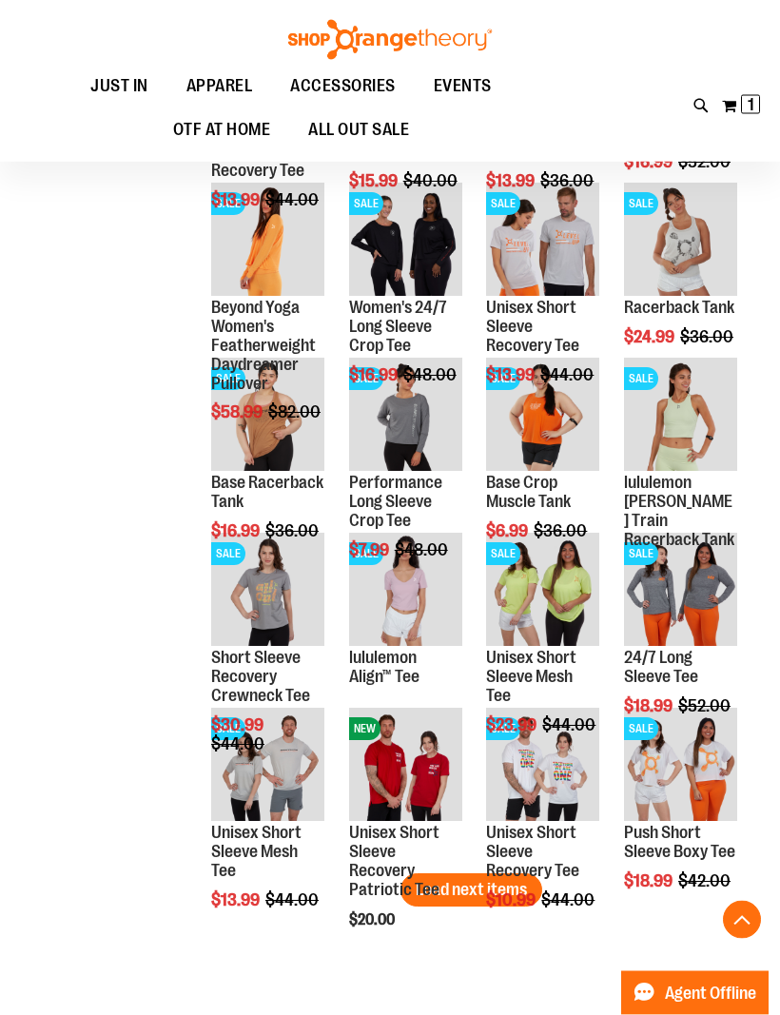
scroll to position [3166, 0]
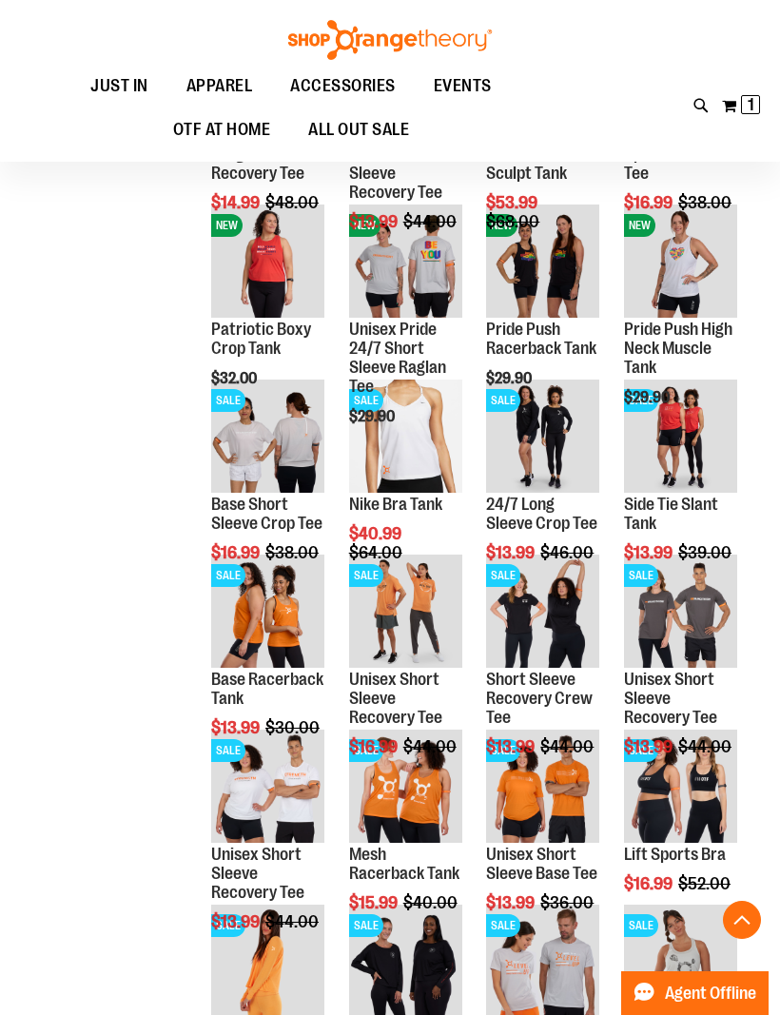
scroll to position [2446, 0]
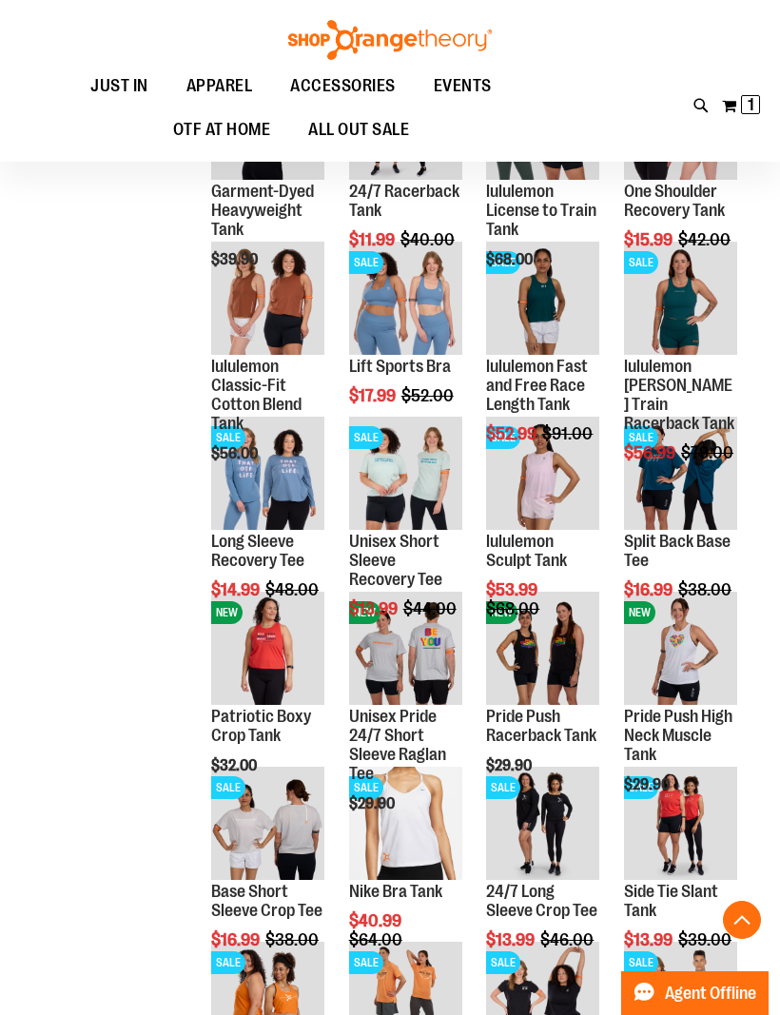
scroll to position [2058, 0]
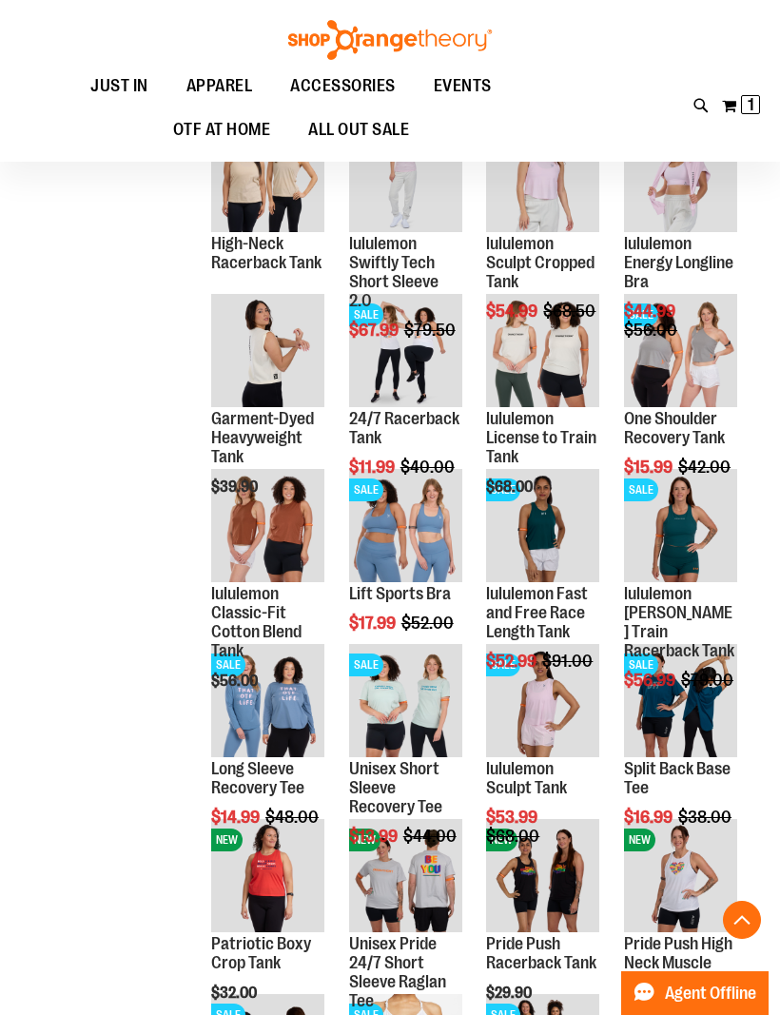
scroll to position [1832, 0]
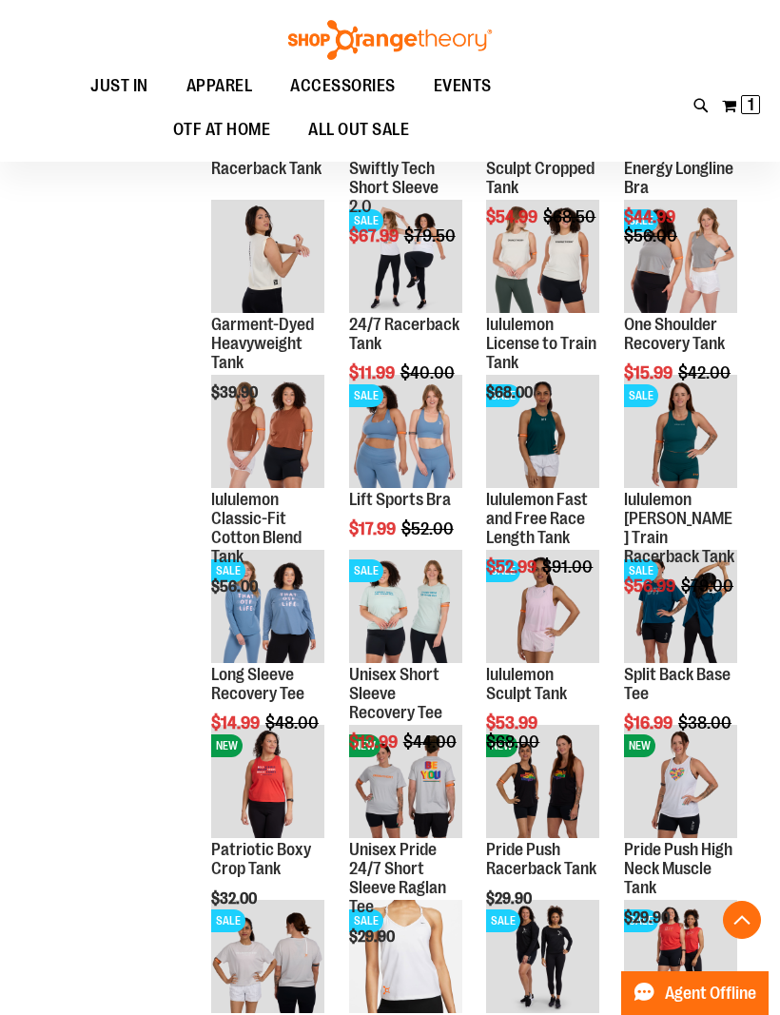
scroll to position [1923, 0]
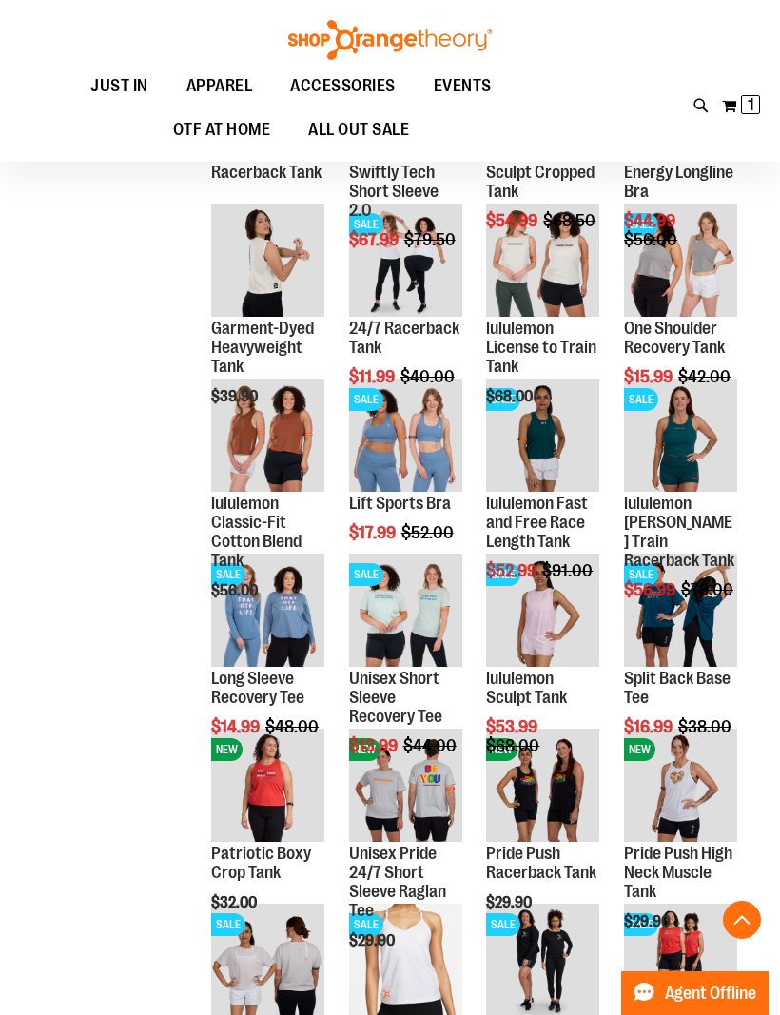
click at [701, 843] on span "Quickview" at bounding box center [669, 867] width 90 height 49
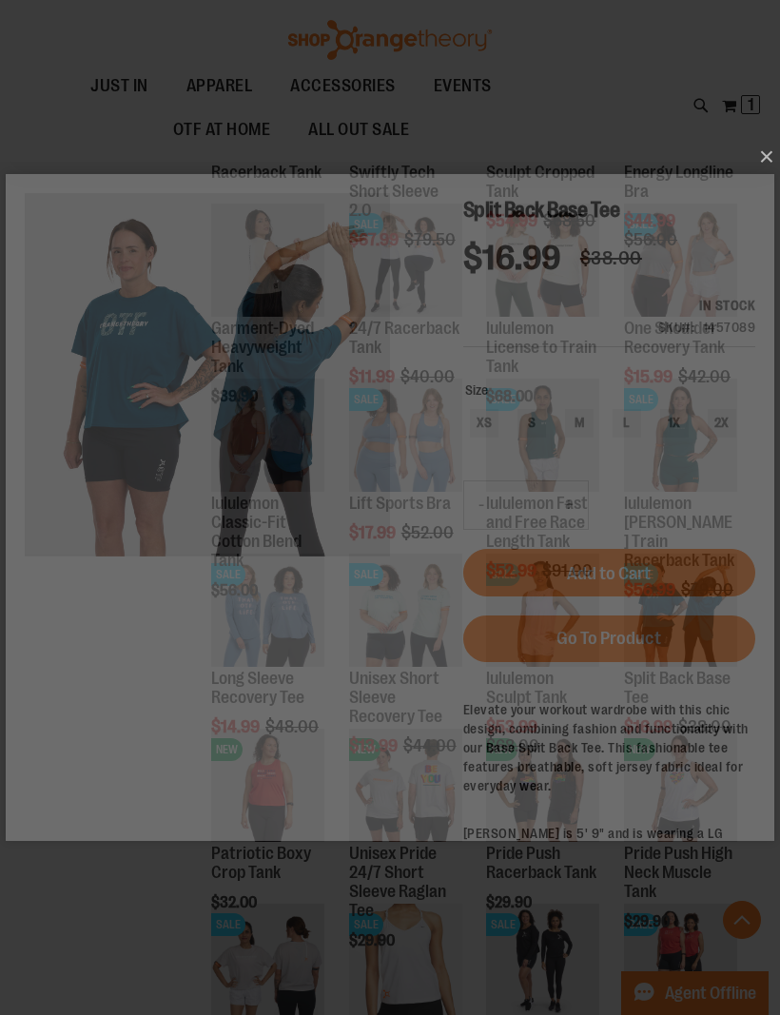
scroll to position [0, 0]
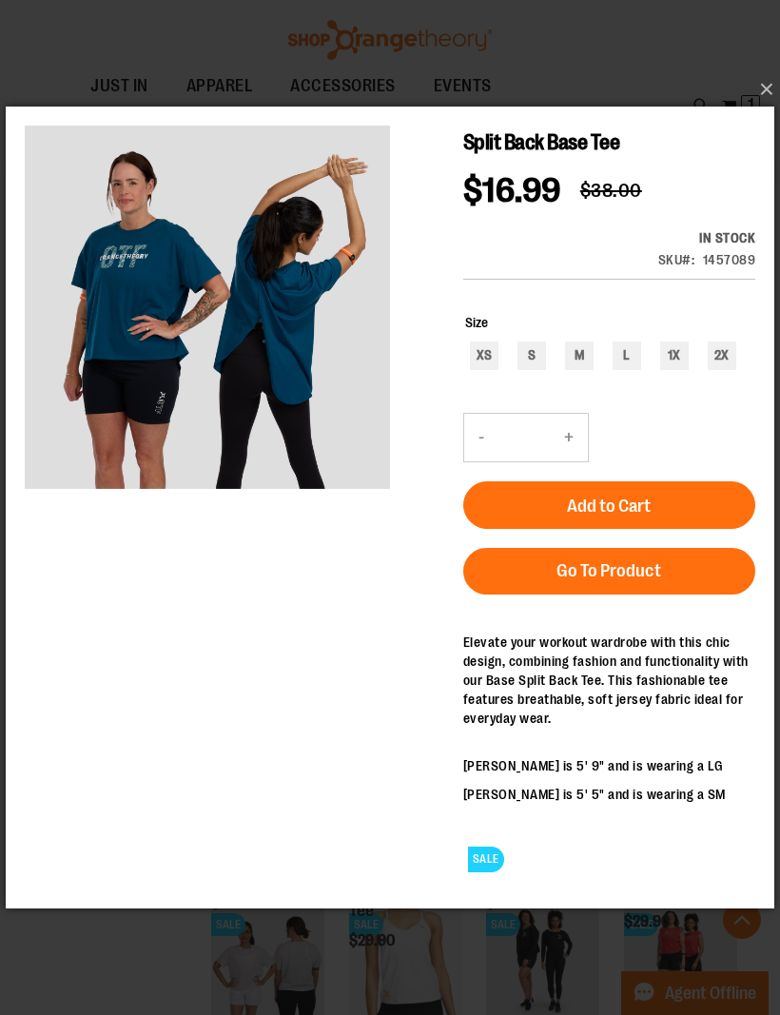
click at [773, 110] on button "×" at bounding box center [395, 89] width 768 height 42
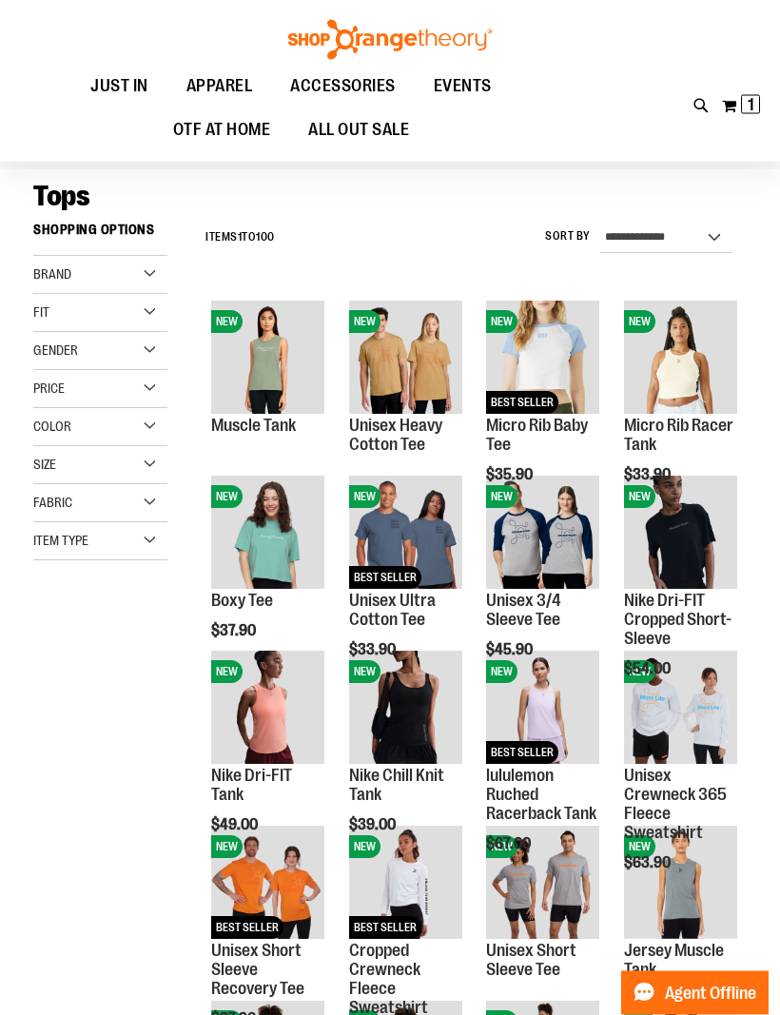
scroll to position [17, 0]
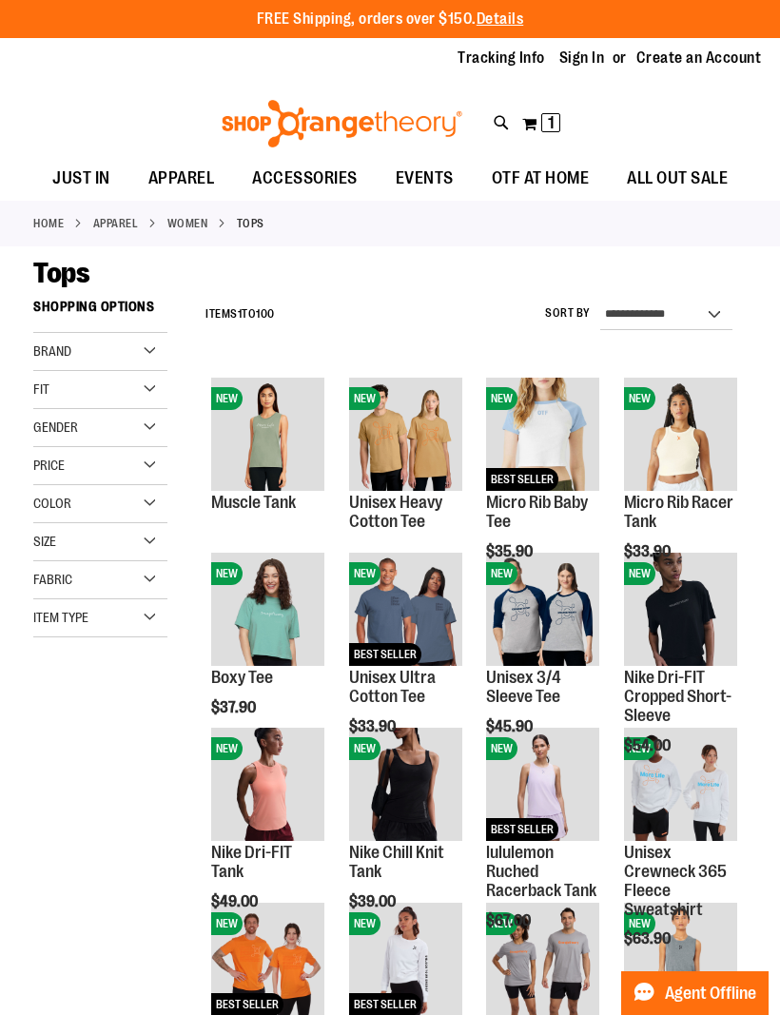
click at [148, 390] on div "Fit" at bounding box center [100, 390] width 134 height 38
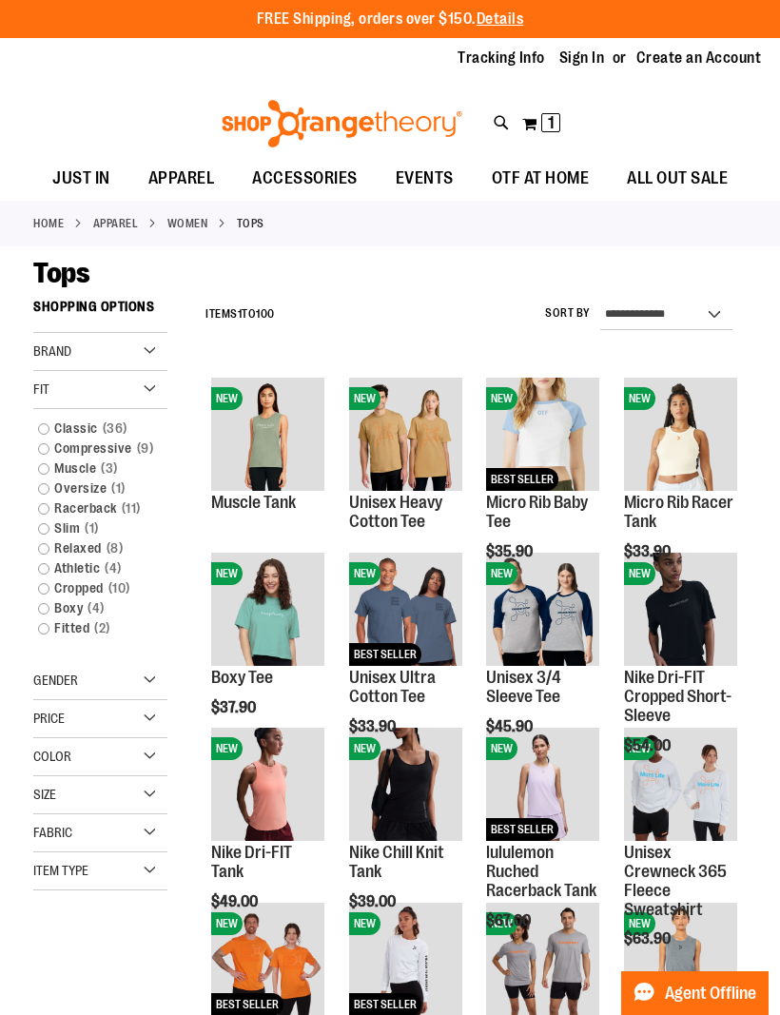
click at [30, 426] on link "Classic 36 items" at bounding box center [93, 428] width 129 height 20
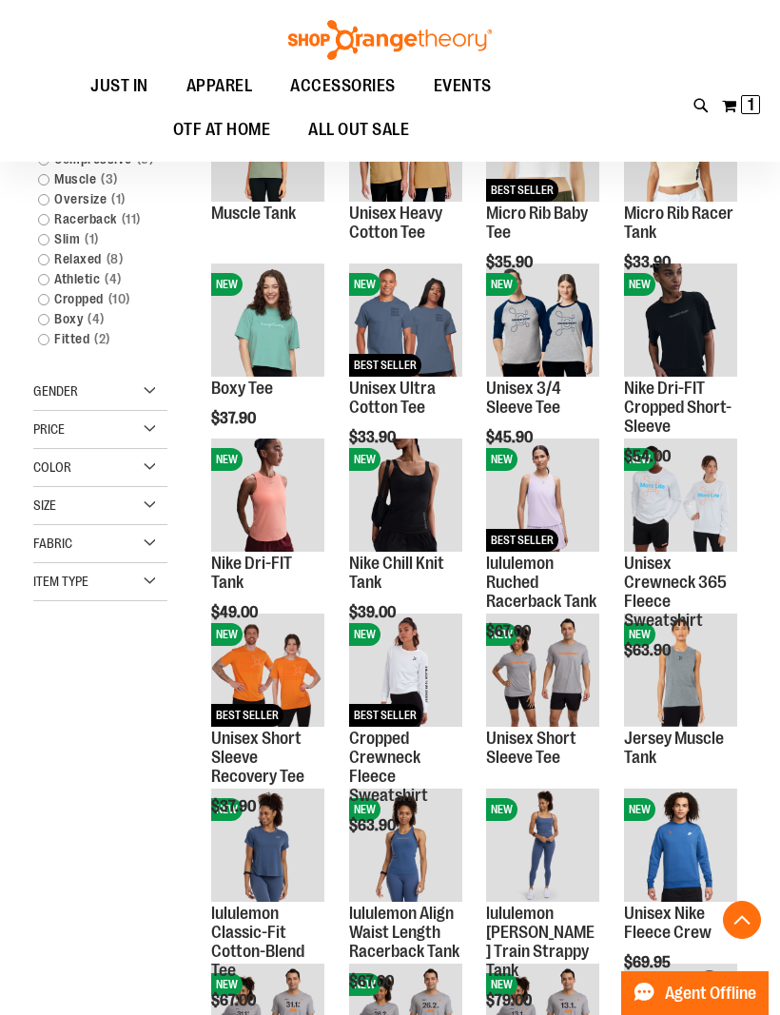
scroll to position [289, 0]
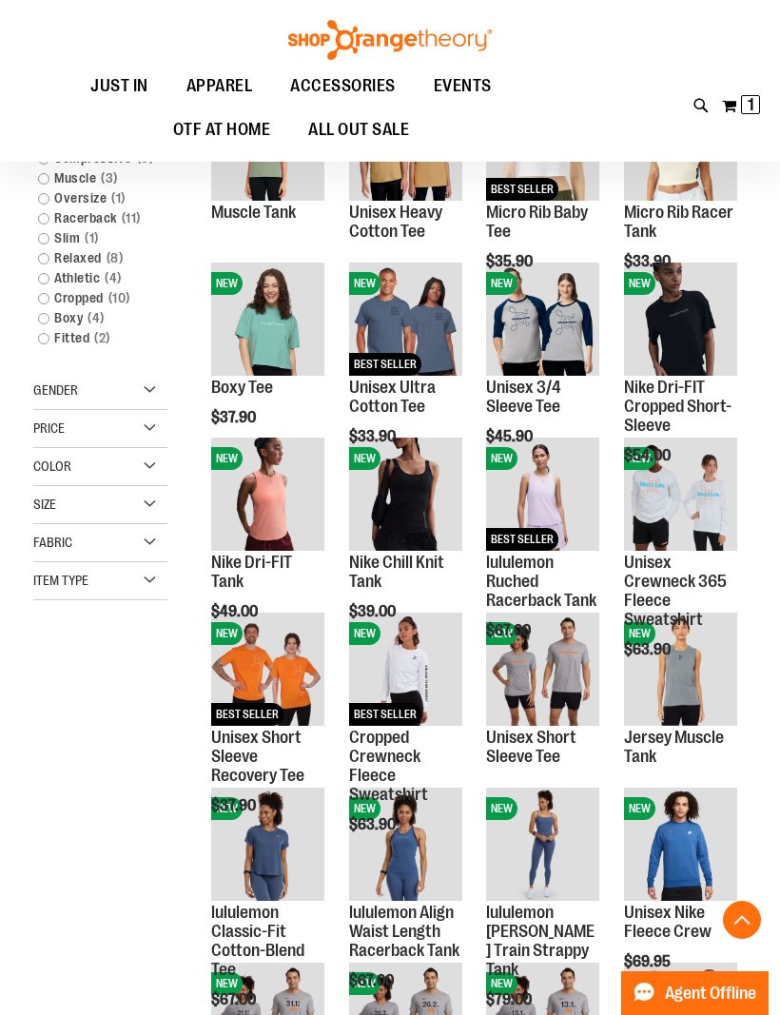
click at [150, 396] on div "Gender" at bounding box center [100, 391] width 134 height 38
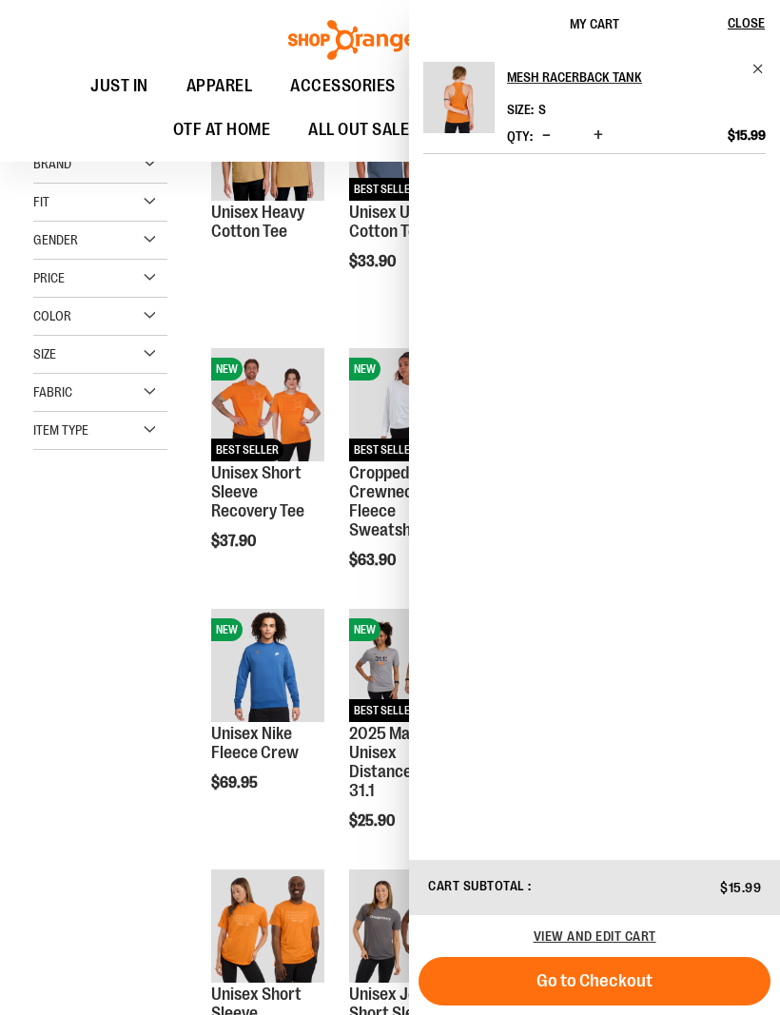
click at [142, 318] on div "Color" at bounding box center [100, 317] width 134 height 38
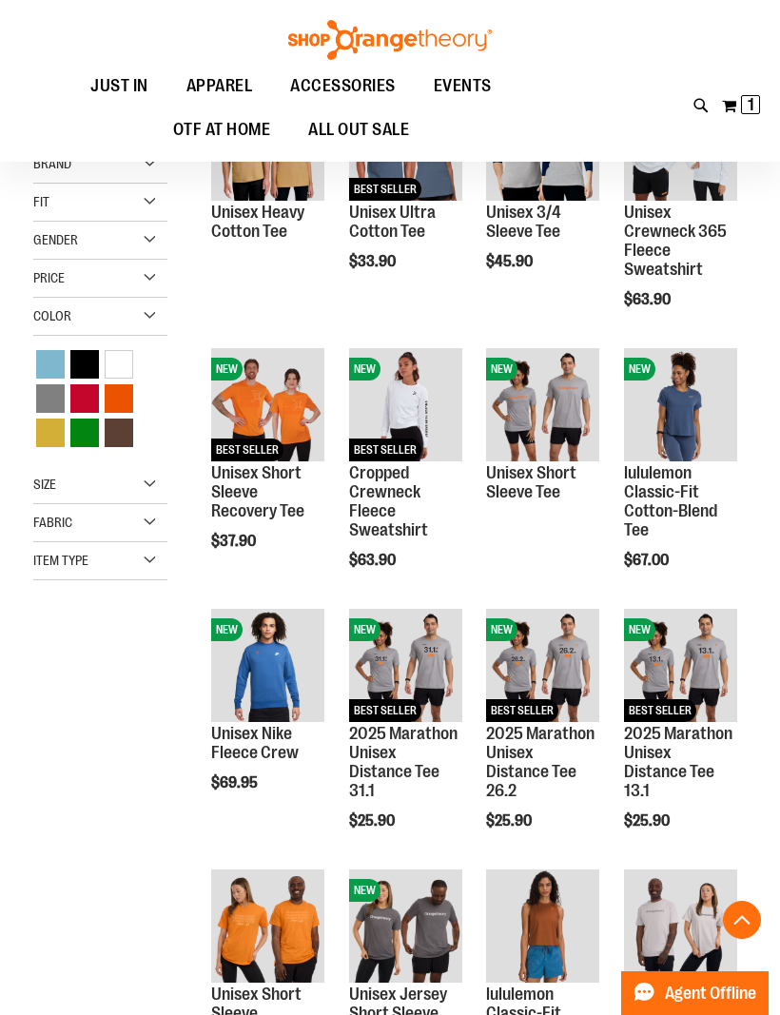
click at [73, 432] on div "Green" at bounding box center [84, 432] width 29 height 29
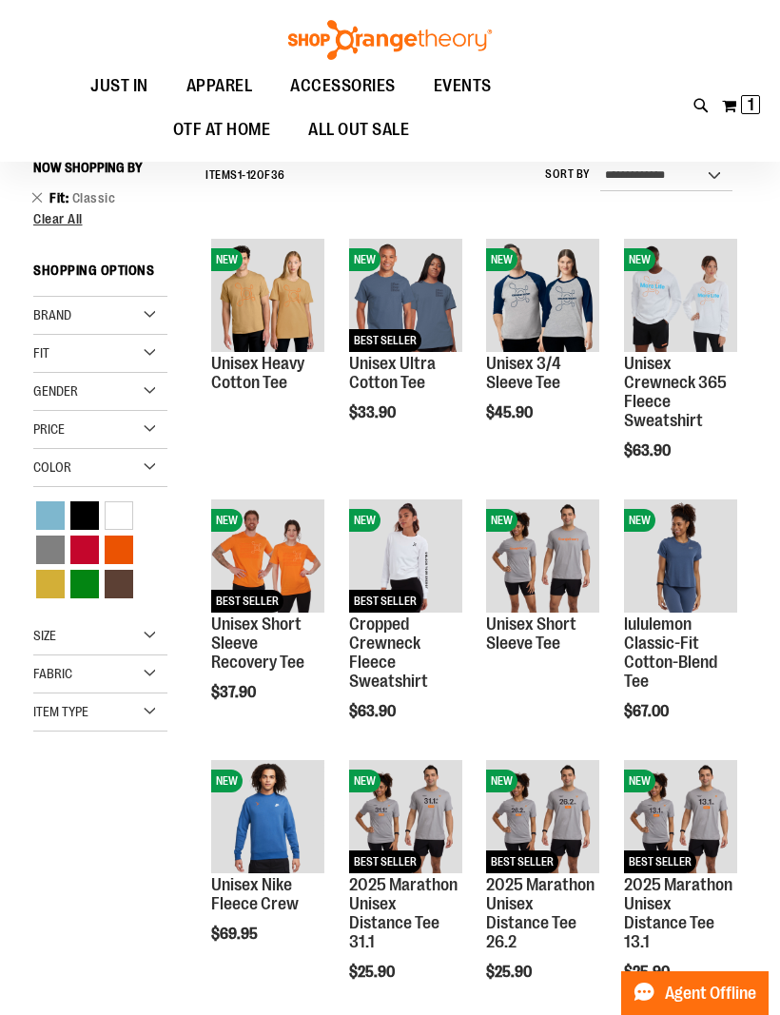
scroll to position [128, 0]
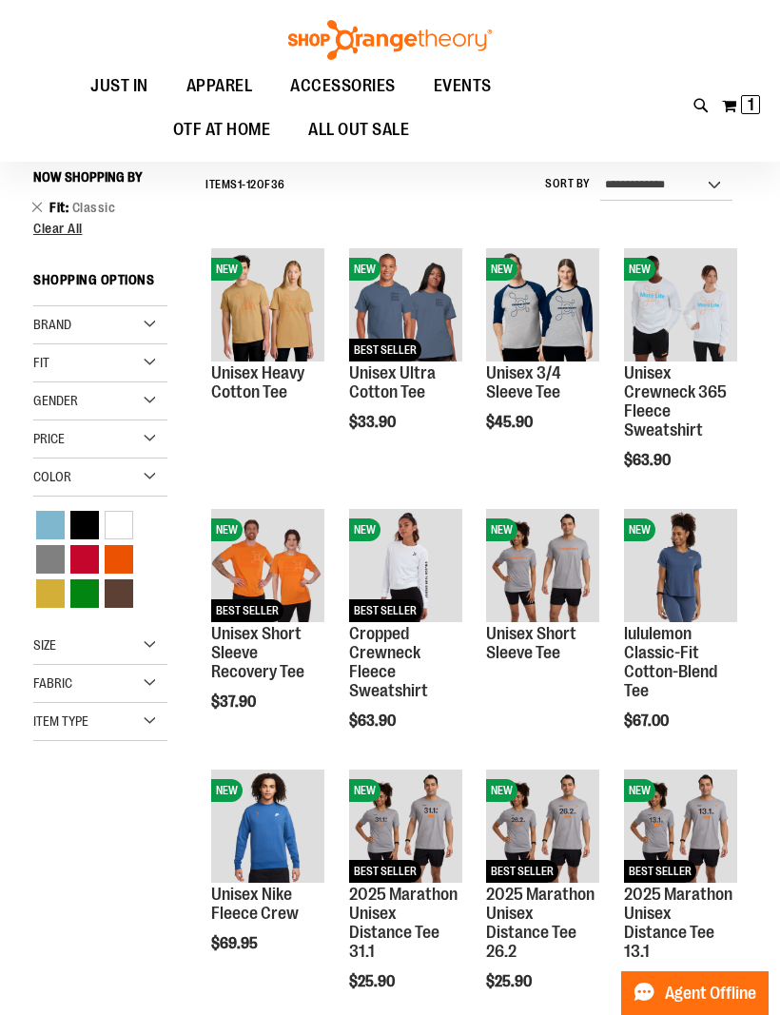
click at [139, 651] on div "Size" at bounding box center [100, 646] width 134 height 38
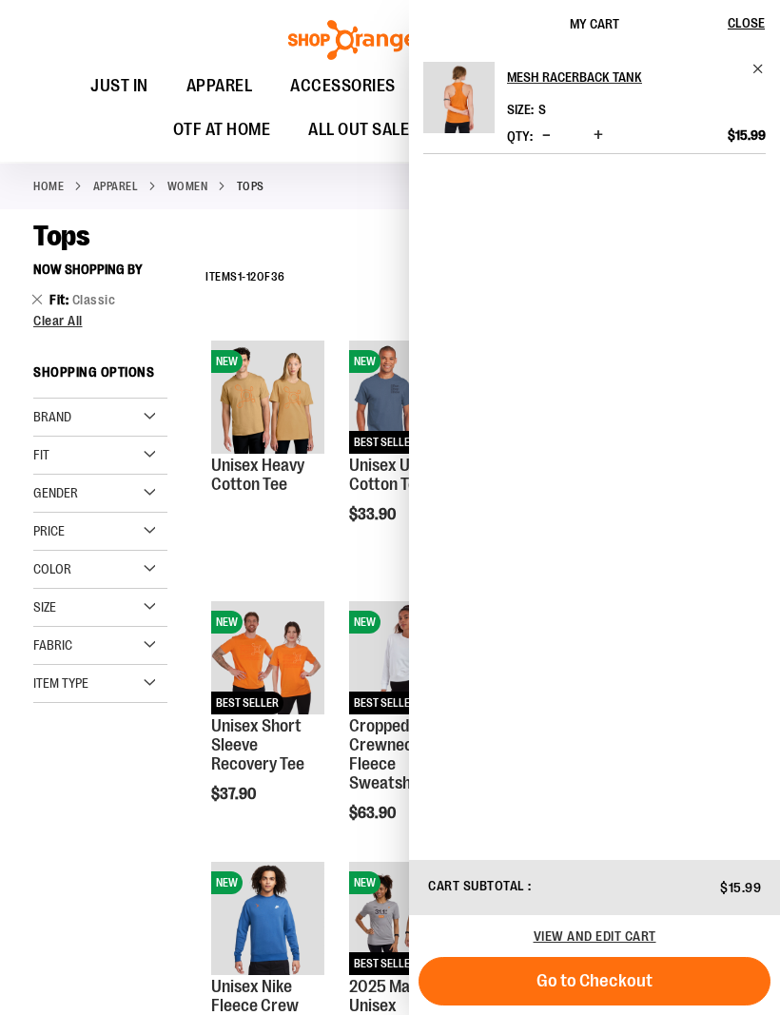
scroll to position [35, 0]
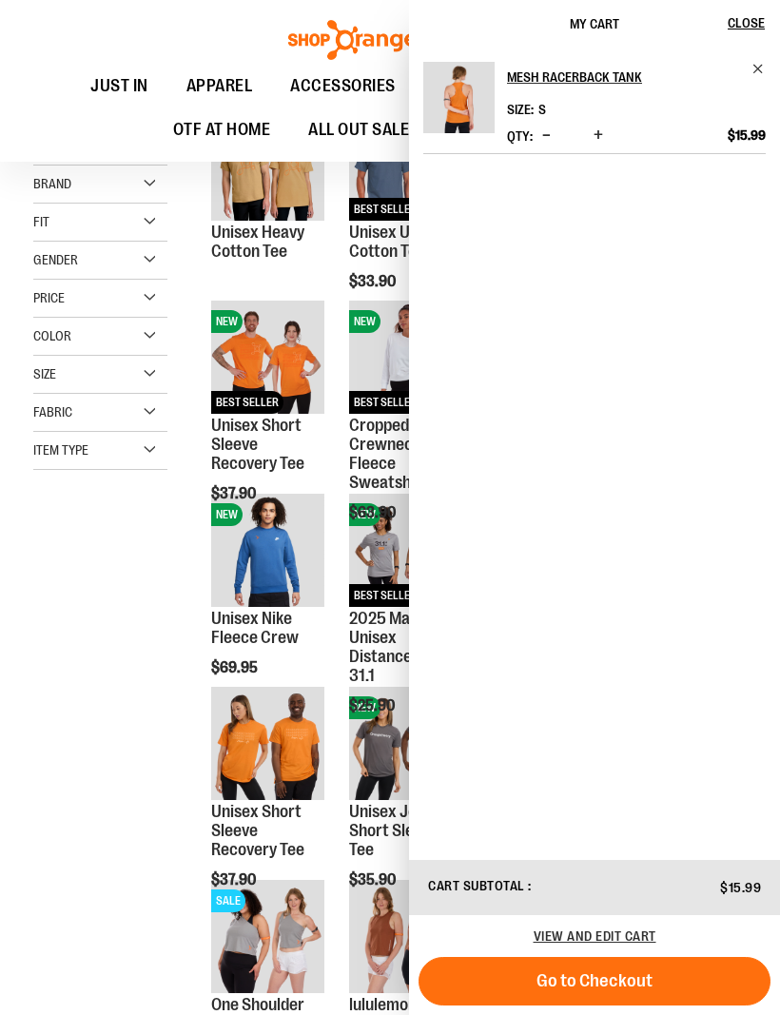
scroll to position [272, 0]
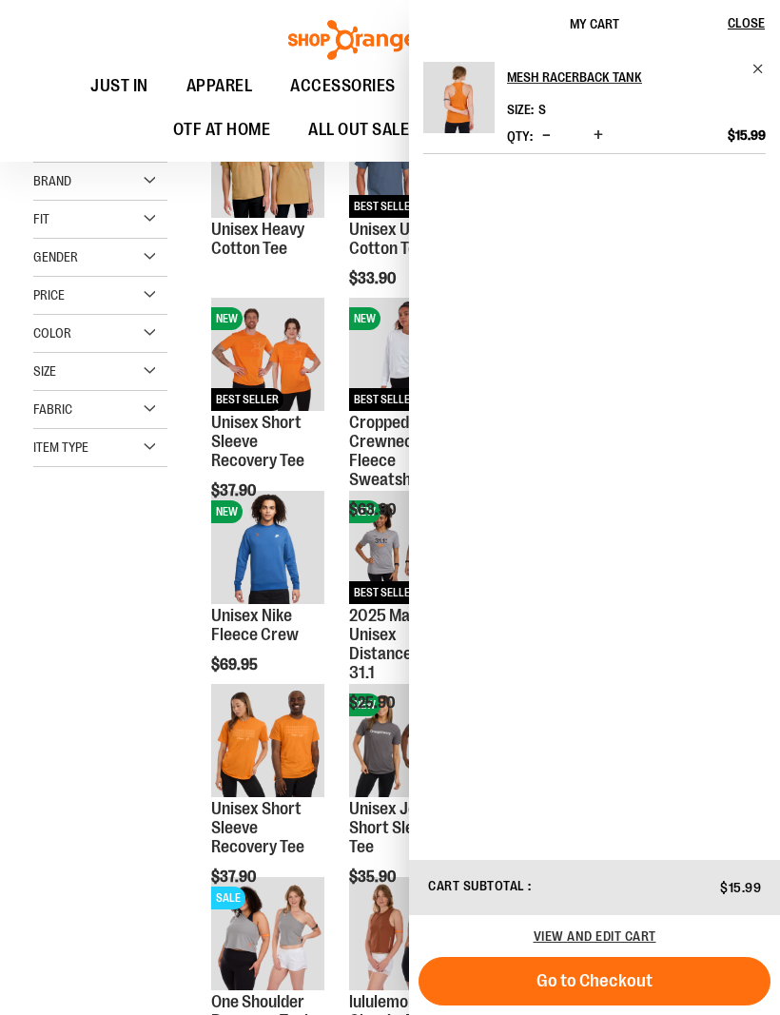
click at [131, 672] on div "**********" at bounding box center [389, 692] width 713 height 1350
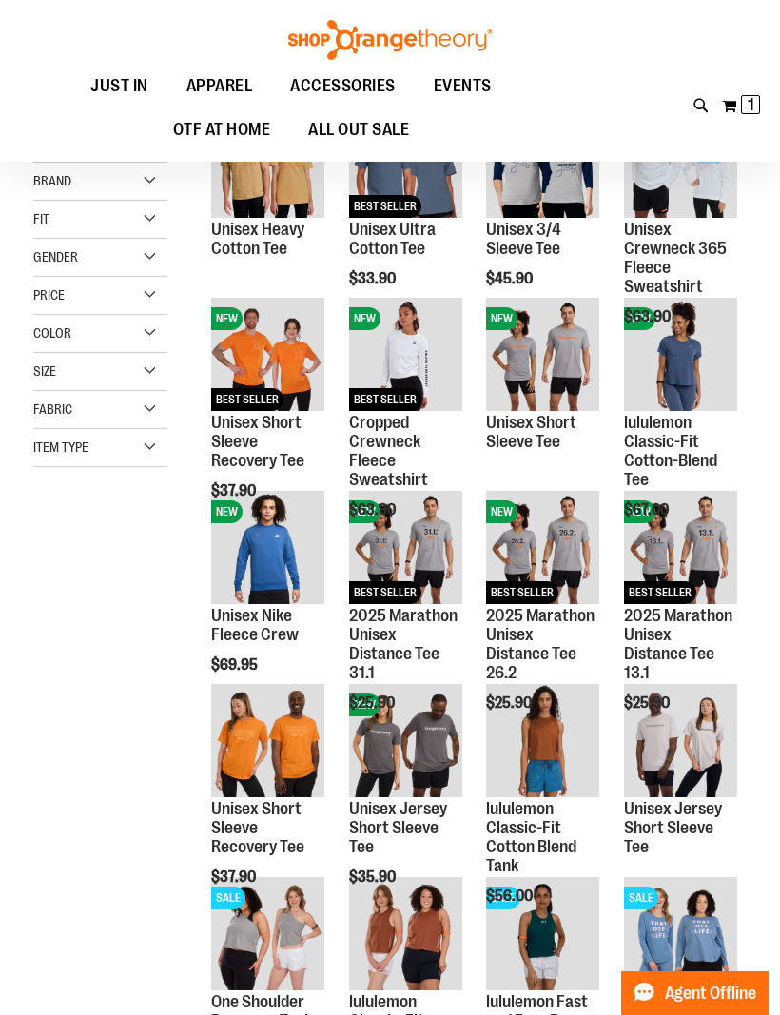
click at [130, 669] on div "**********" at bounding box center [389, 692] width 713 height 1350
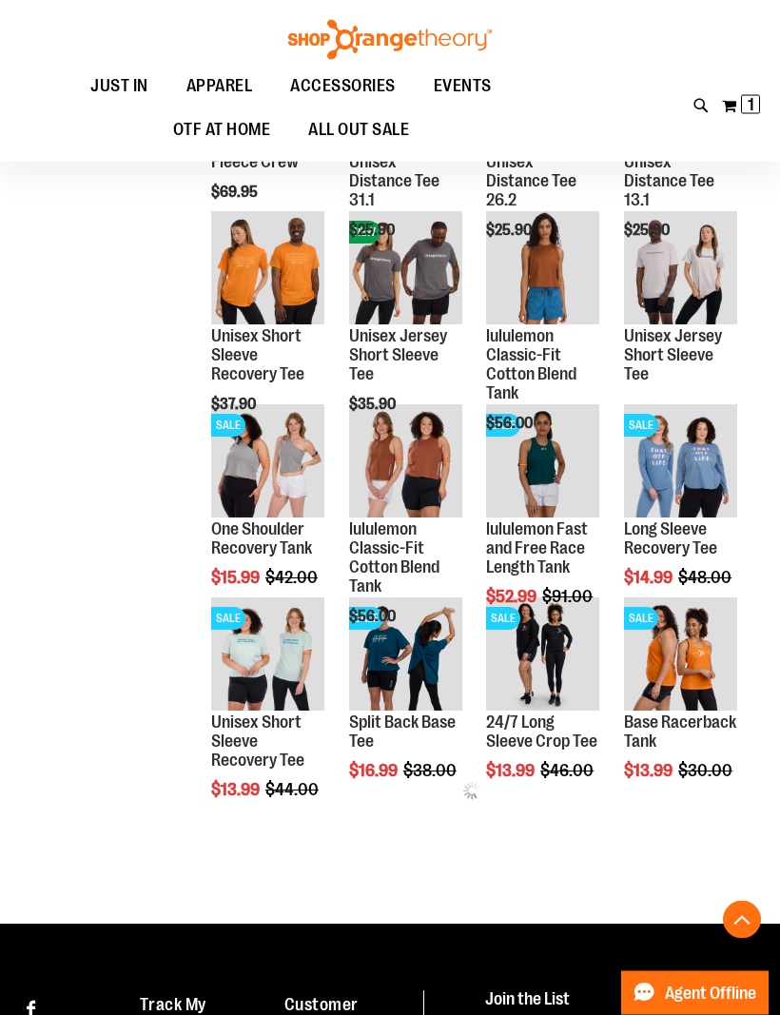
scroll to position [747, 0]
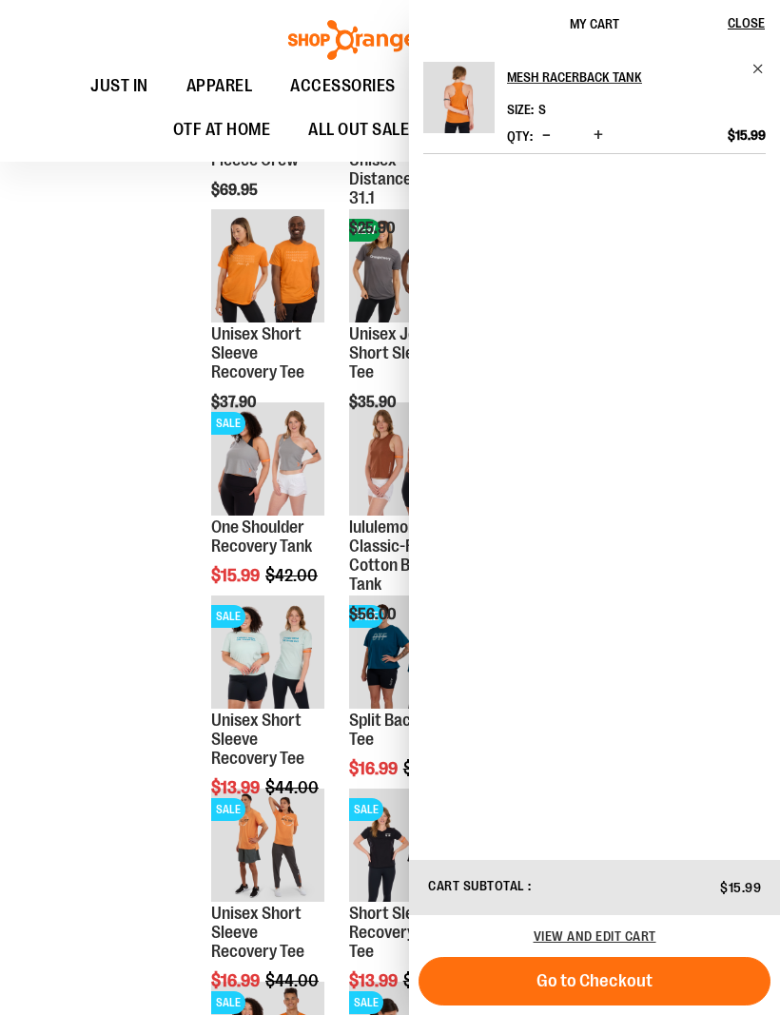
click at [91, 733] on div "**********" at bounding box center [389, 508] width 713 height 1930
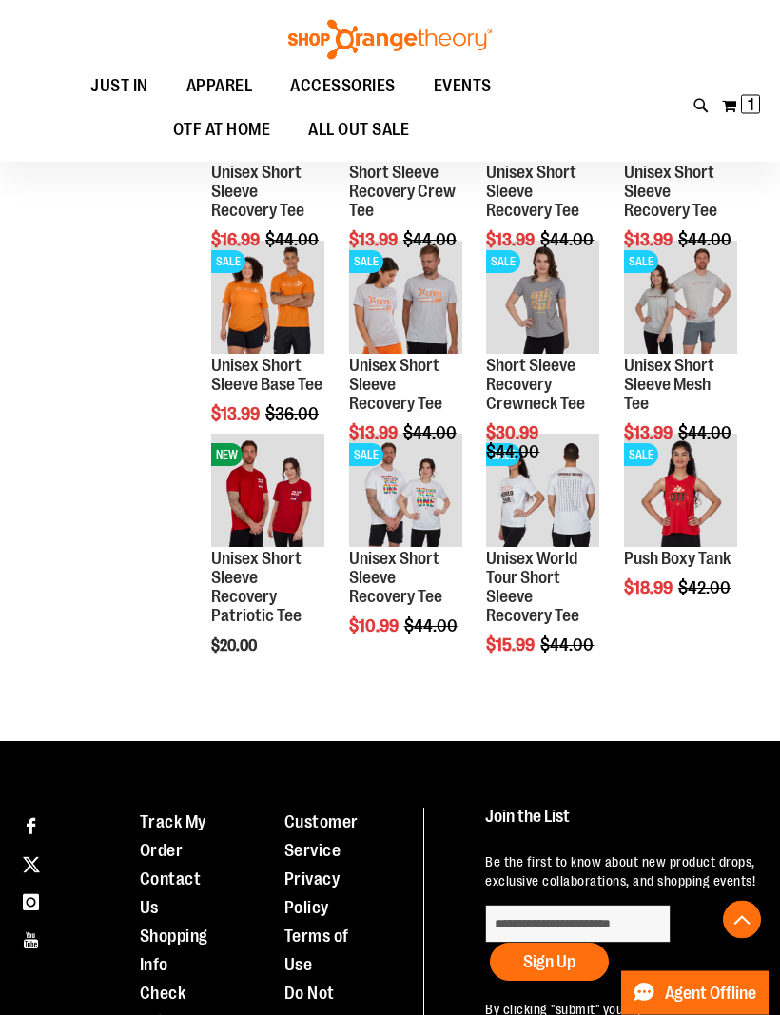
scroll to position [1487, 0]
click at [699, 704] on span "Quickview" at bounding box center [669, 728] width 90 height 49
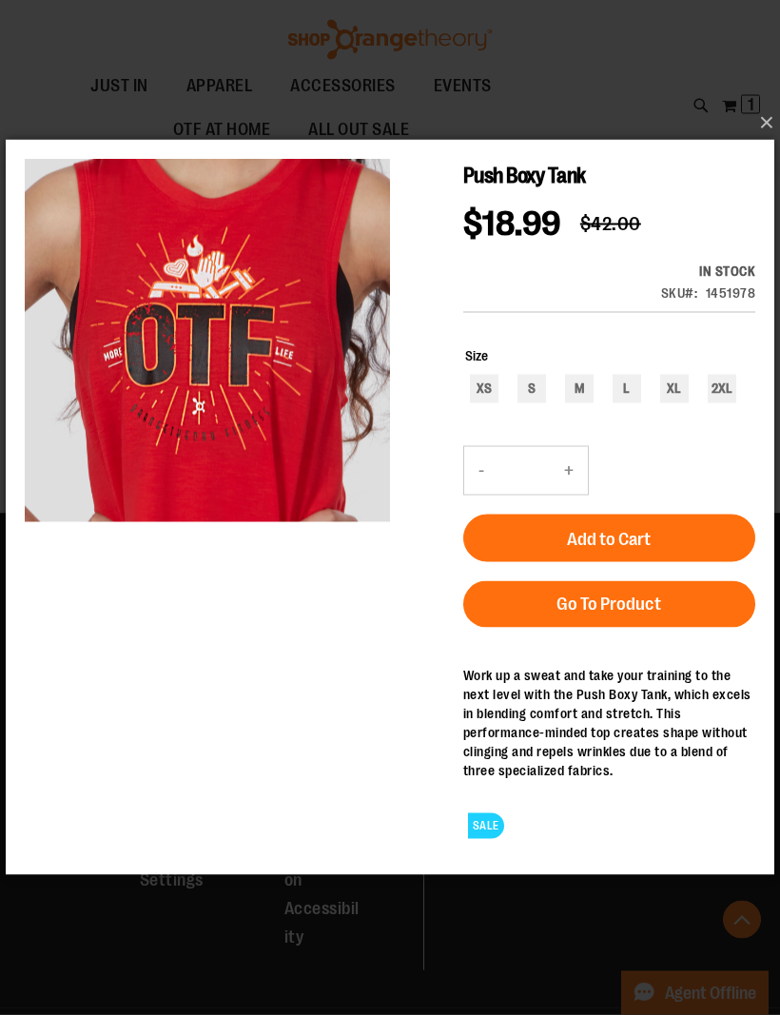
scroll to position [1715, 0]
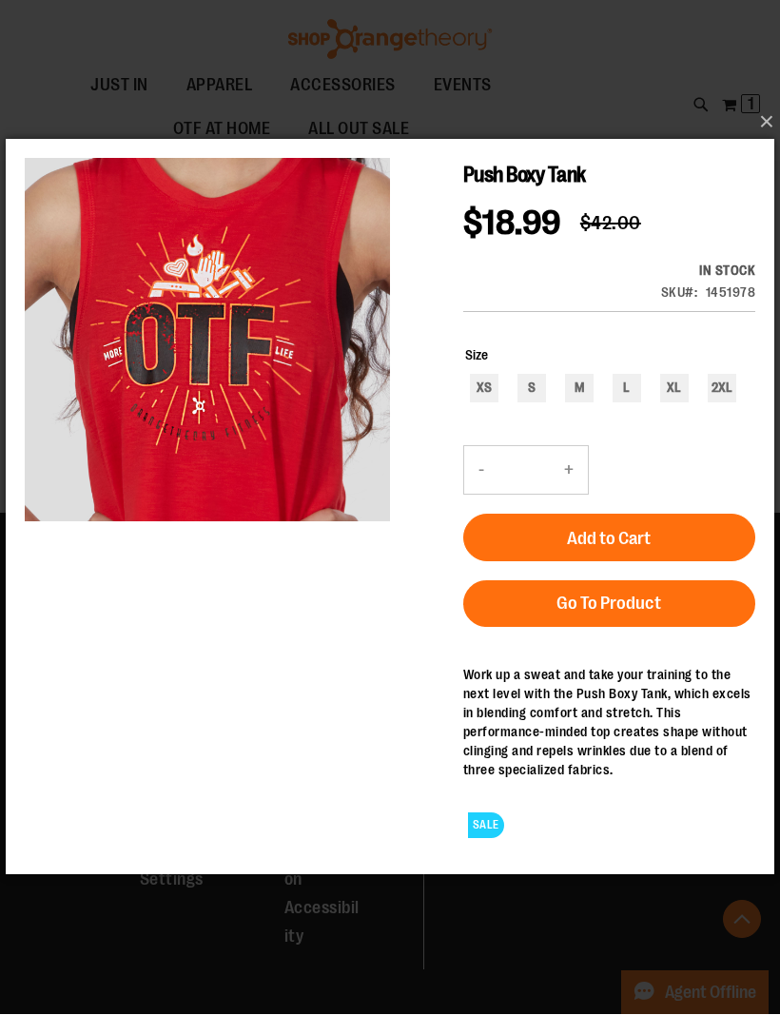
click at [622, 592] on link "Go To Product" at bounding box center [609, 603] width 292 height 47
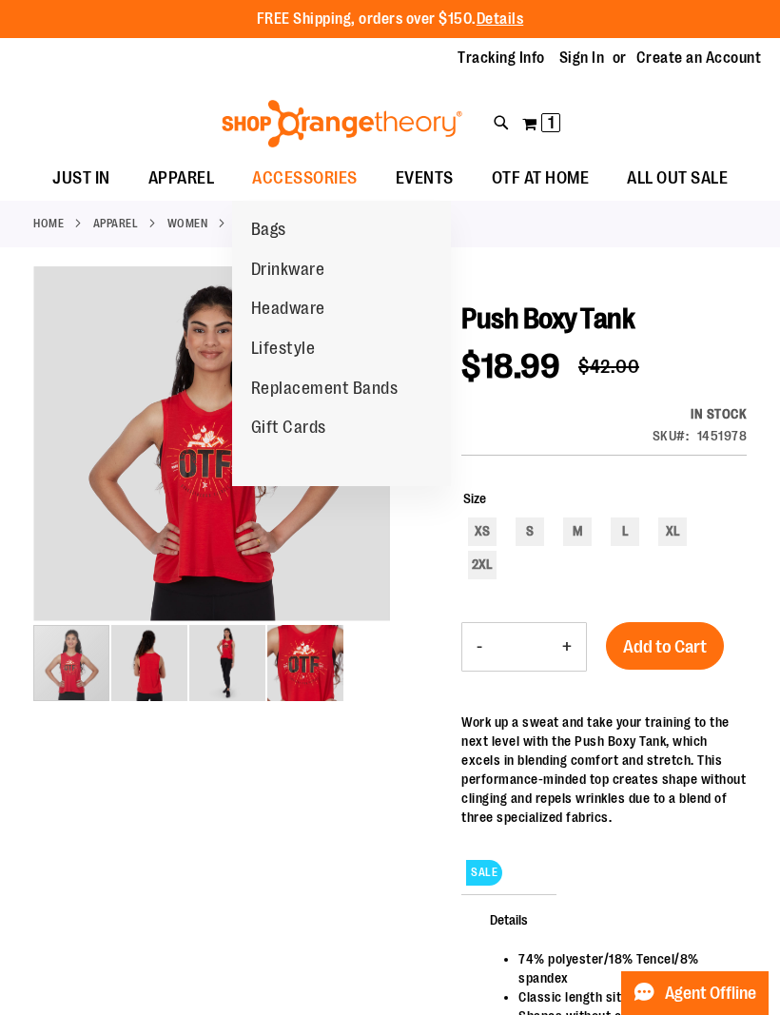
click at [293, 315] on span "Headware" at bounding box center [288, 311] width 74 height 24
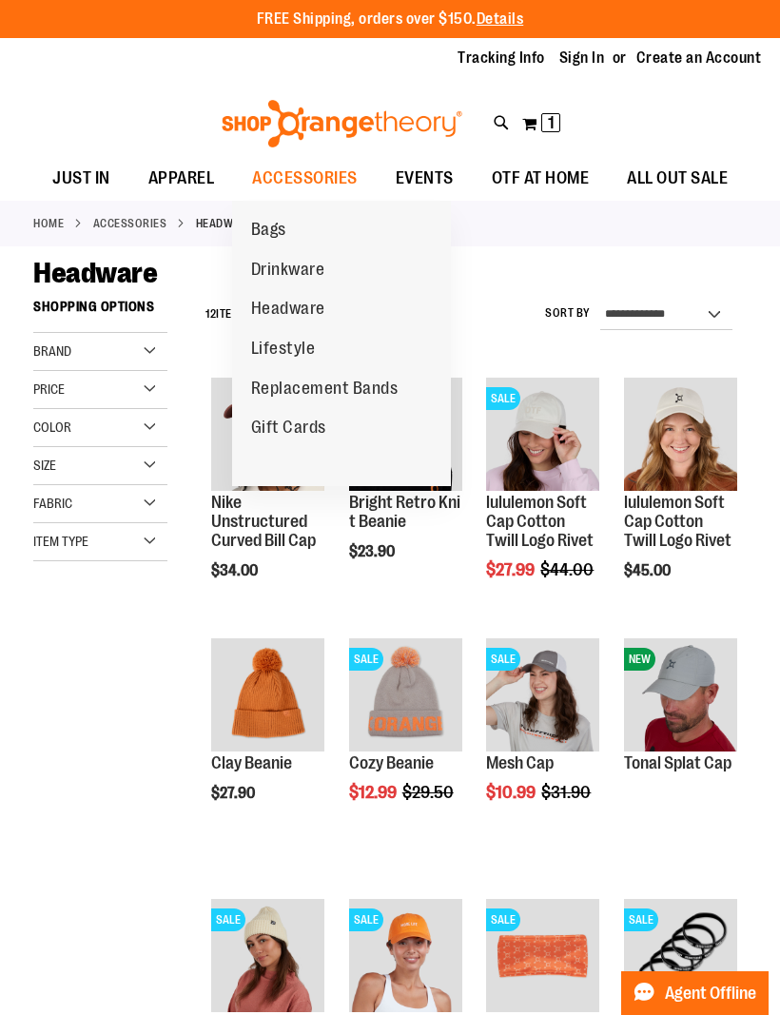
click at [284, 268] on span "Drinkware" at bounding box center [288, 272] width 74 height 24
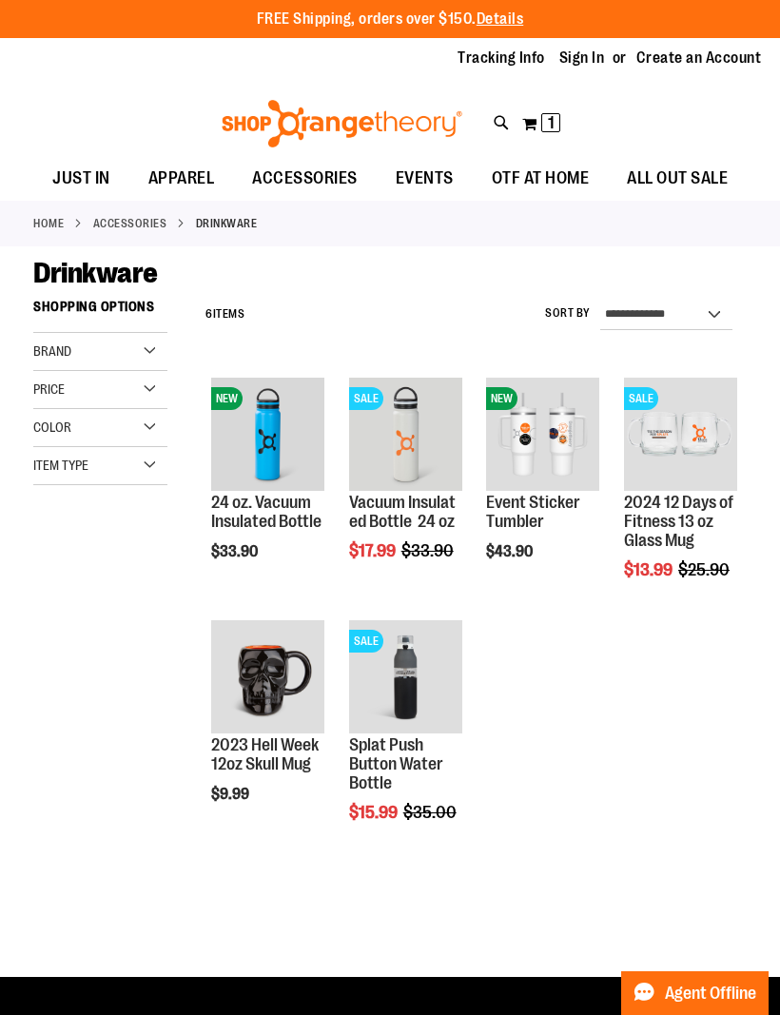
click at [397, 667] on span "Quickview" at bounding box center [394, 691] width 90 height 49
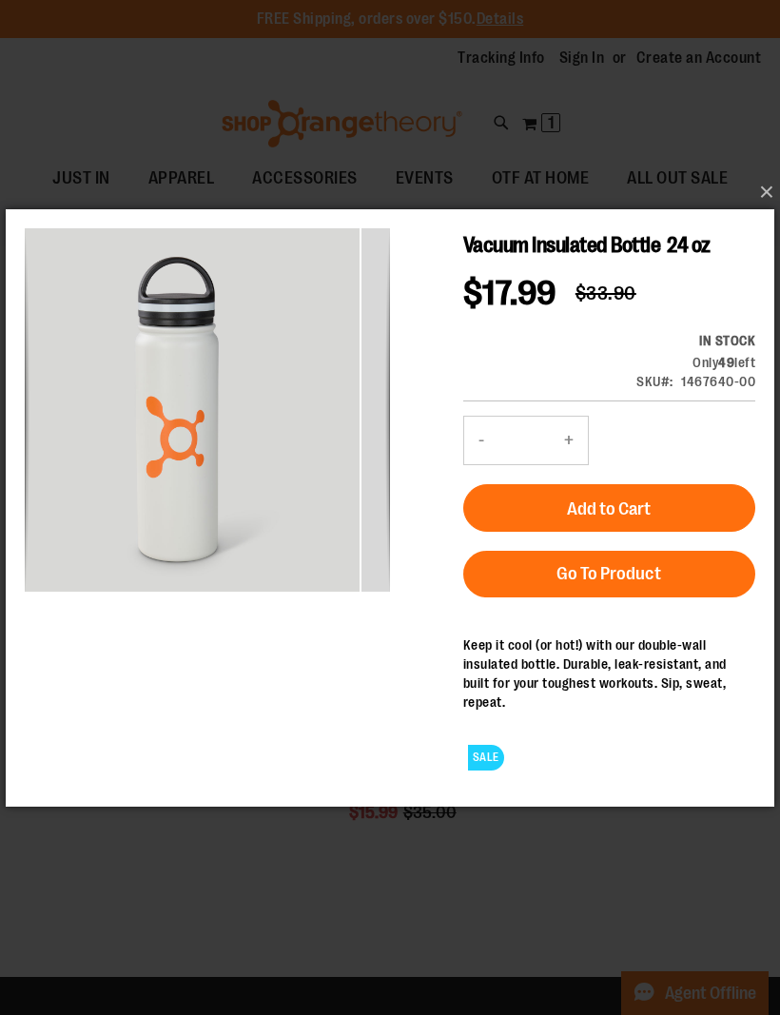
click at [324, 486] on img "carousel" at bounding box center [176, 407] width 365 height 365
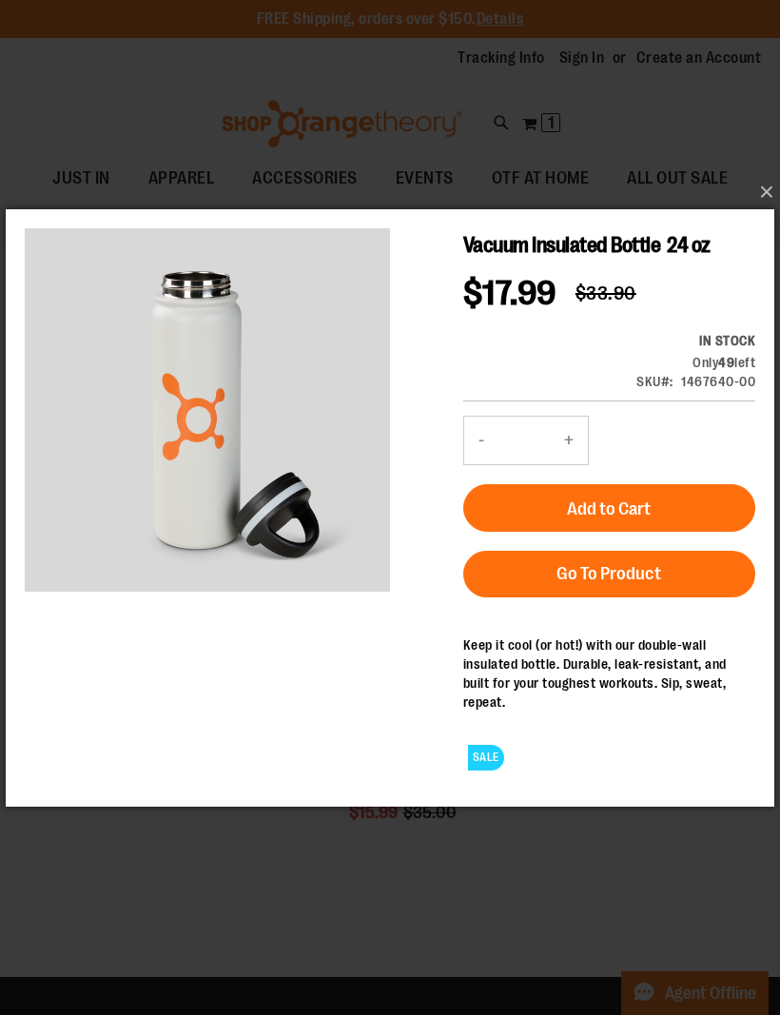
click at [771, 190] on button "×" at bounding box center [395, 192] width 768 height 42
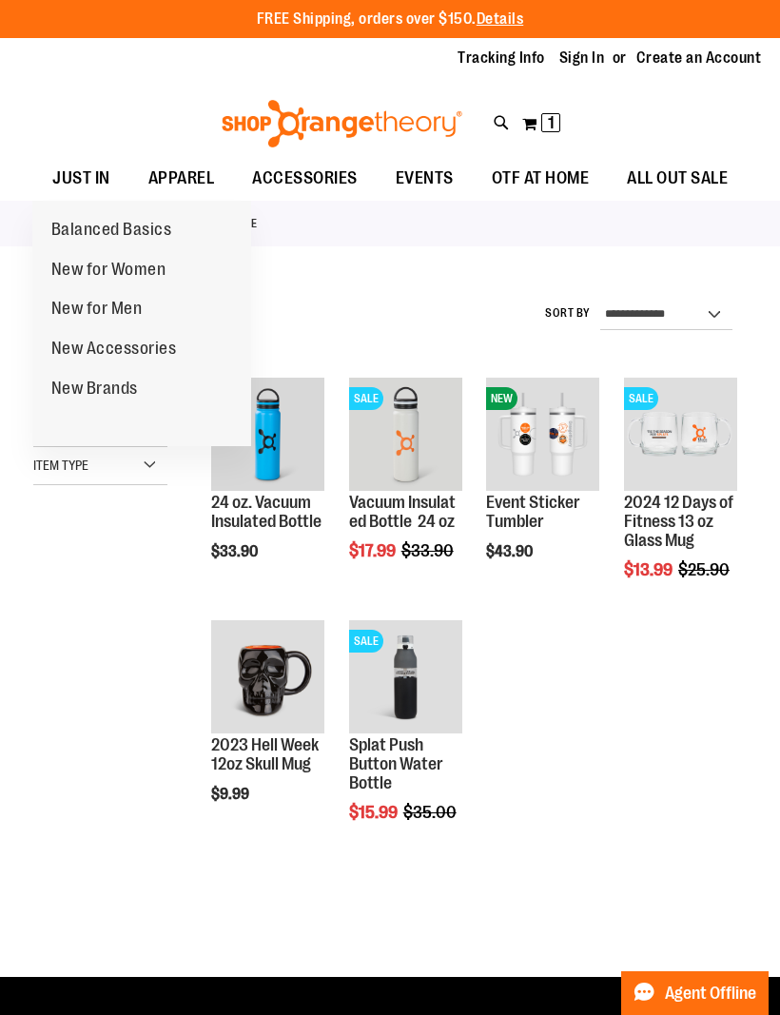
click at [87, 234] on span "Balanced Basics" at bounding box center [111, 232] width 121 height 24
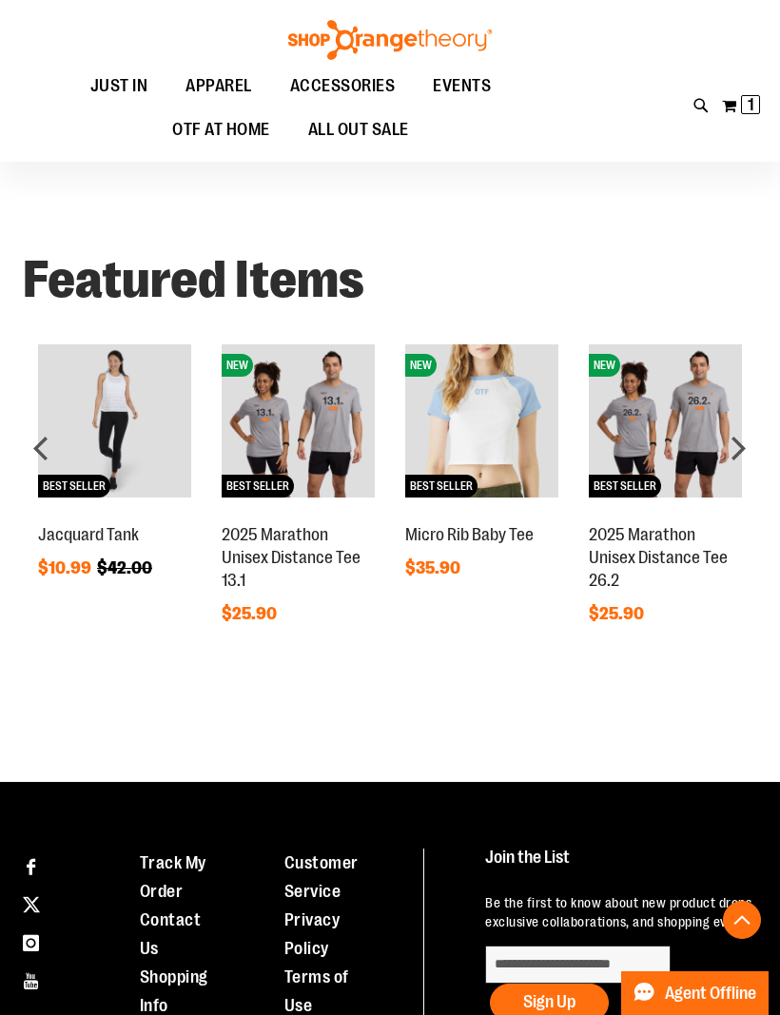
scroll to position [905, 0]
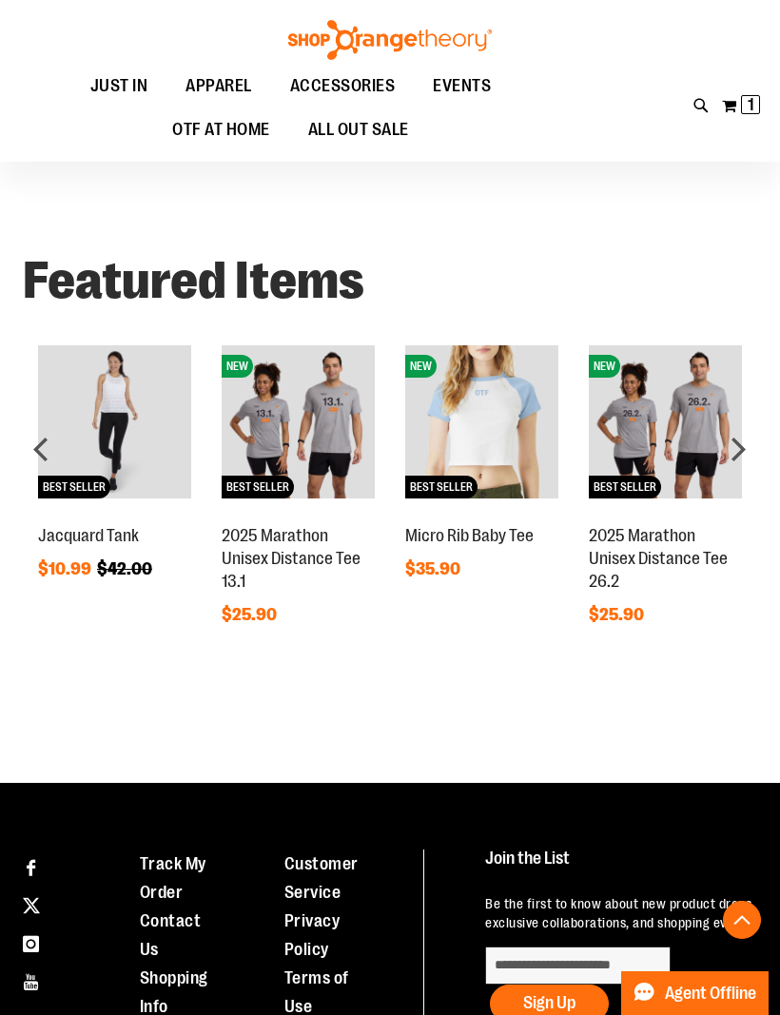
click at [79, 436] on img at bounding box center [114, 421] width 153 height 153
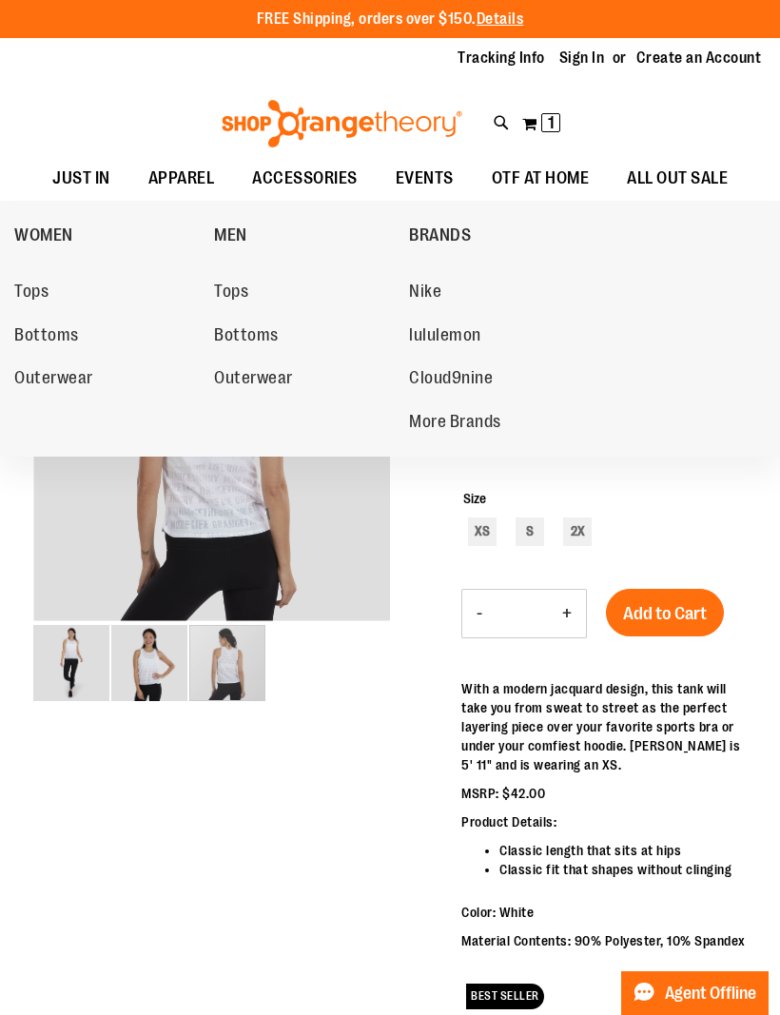
click at [478, 374] on span "Cloud9nine" at bounding box center [451, 380] width 84 height 24
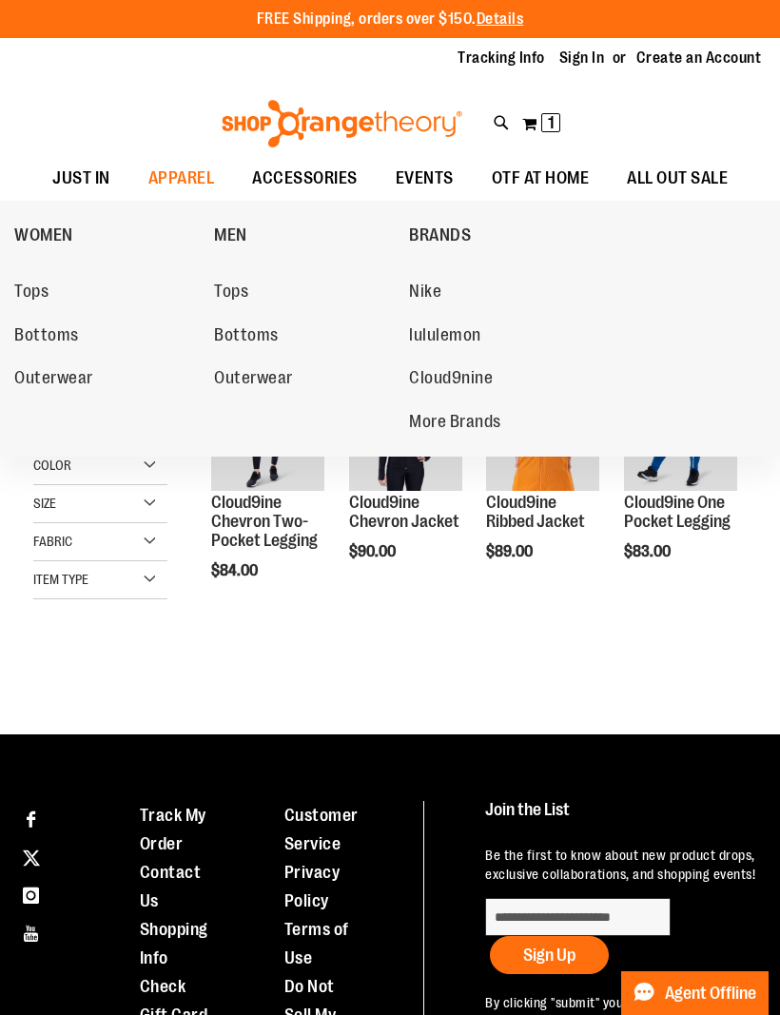
click at [481, 424] on span "More Brands" at bounding box center [455, 424] width 92 height 24
